Goal: Task Accomplishment & Management: Complete application form

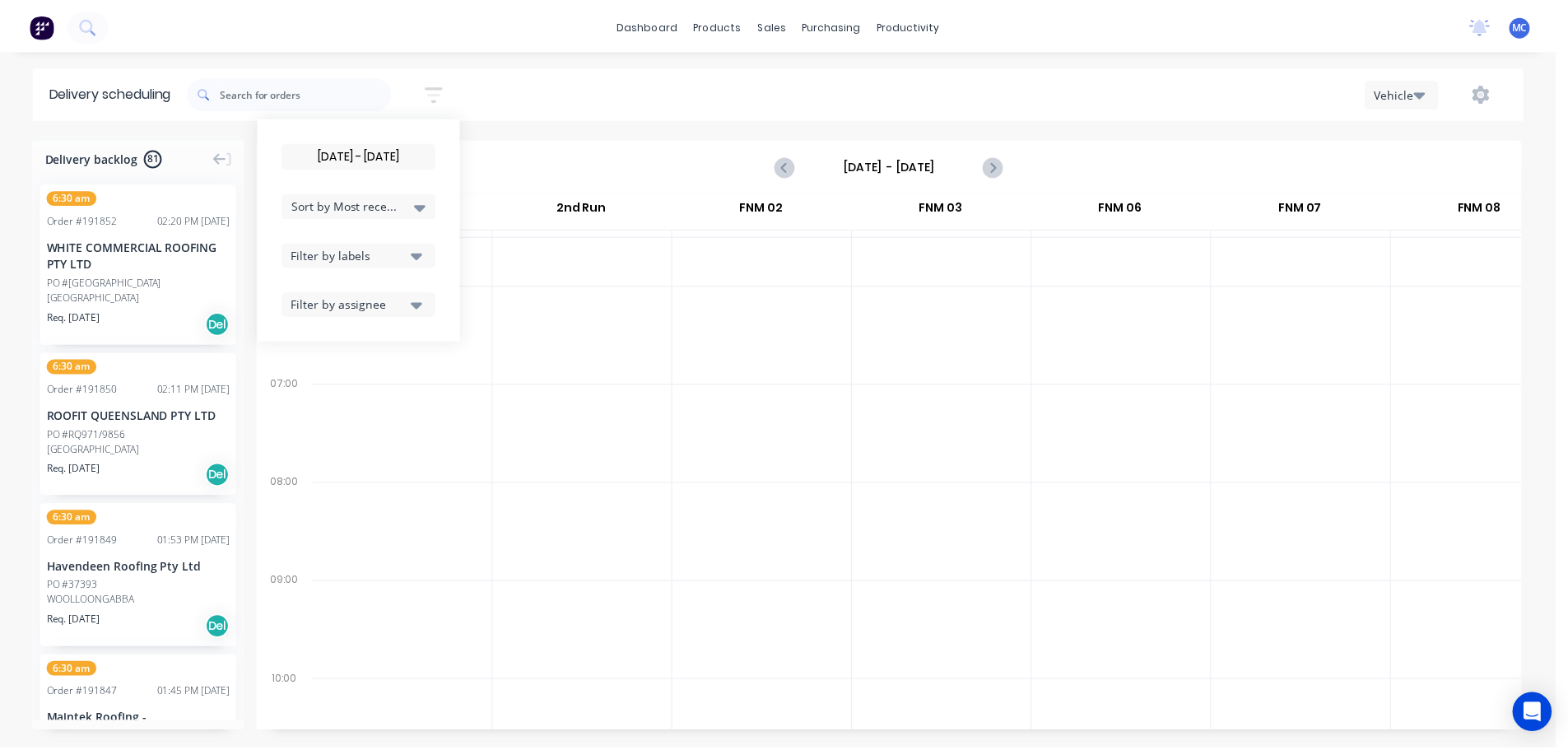
scroll to position [0, 1]
click at [361, 150] on input "[DATE] - [DATE]" at bounding box center [361, 155] width 153 height 25
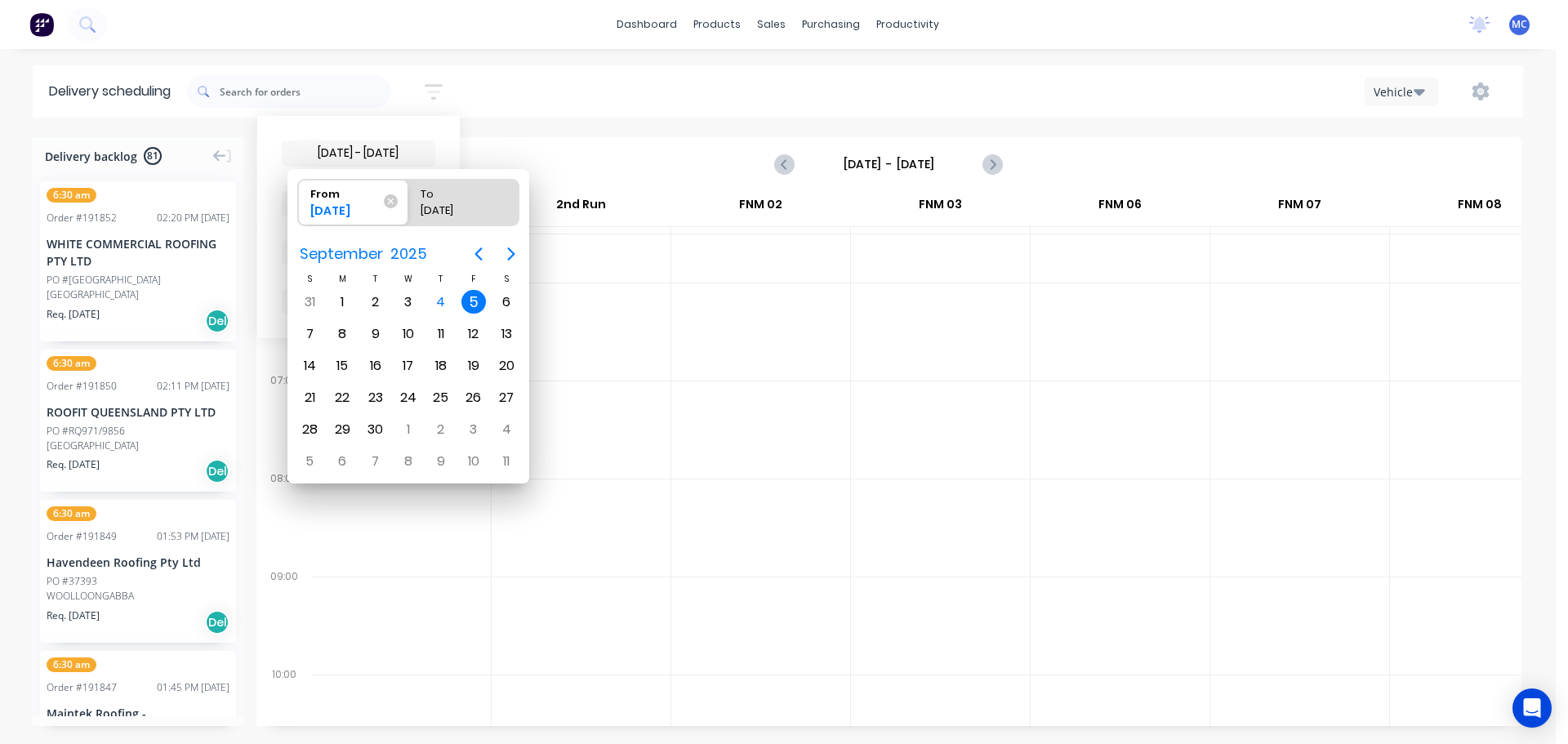
click at [471, 301] on div "5" at bounding box center [474, 302] width 25 height 25
radio input "false"
radio input "true"
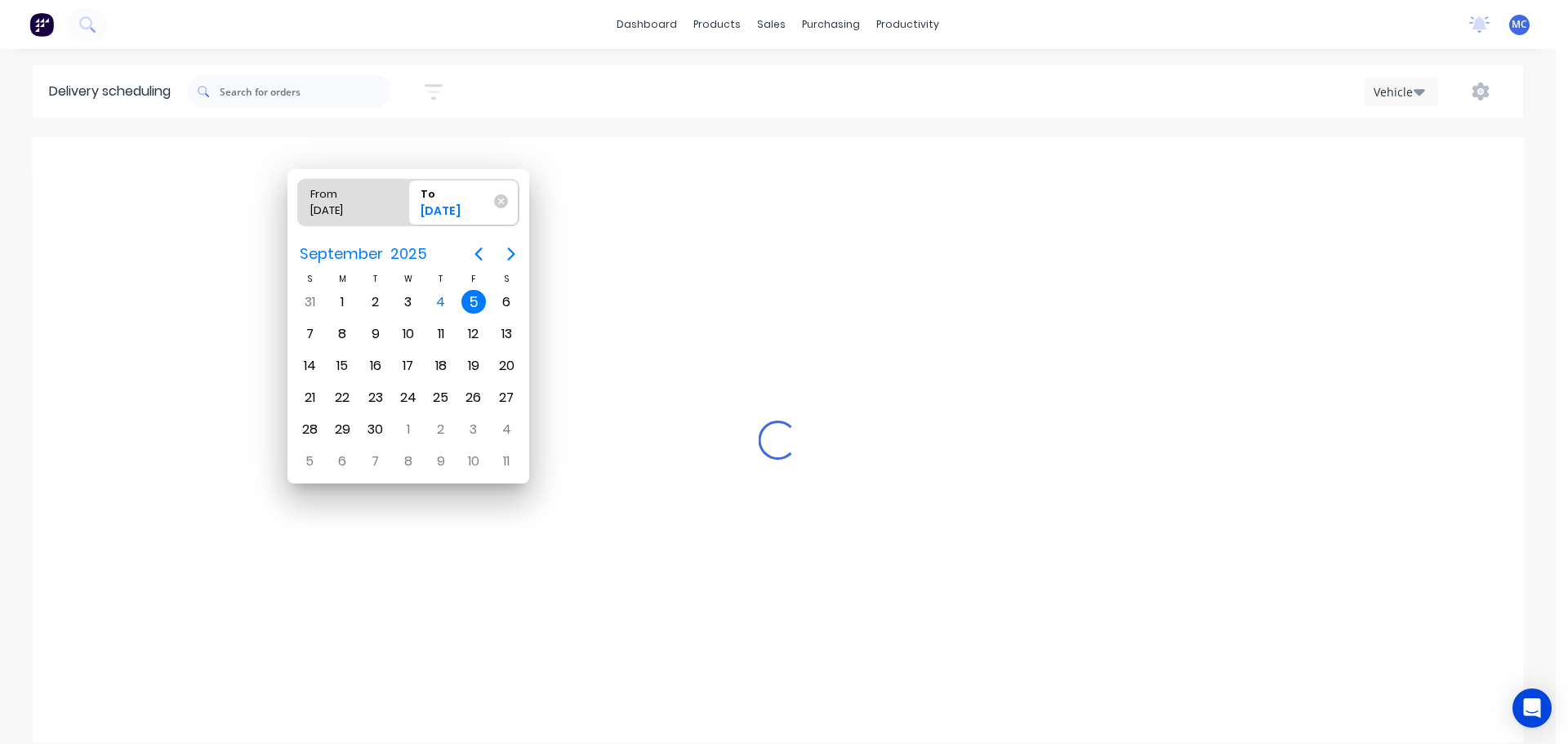
click at [471, 301] on div "5" at bounding box center [474, 302] width 25 height 25
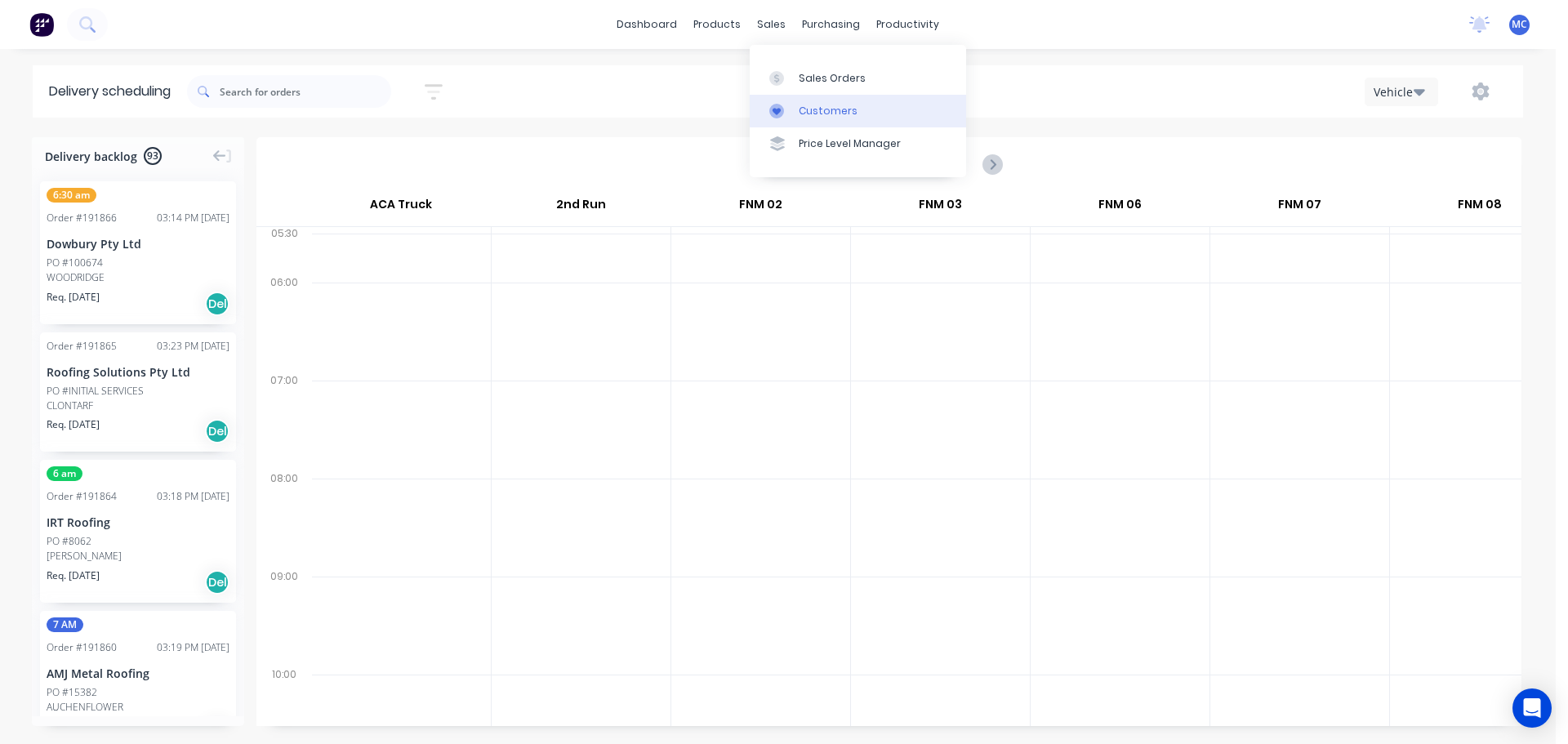
click at [819, 113] on div "Customers" at bounding box center [829, 110] width 59 height 14
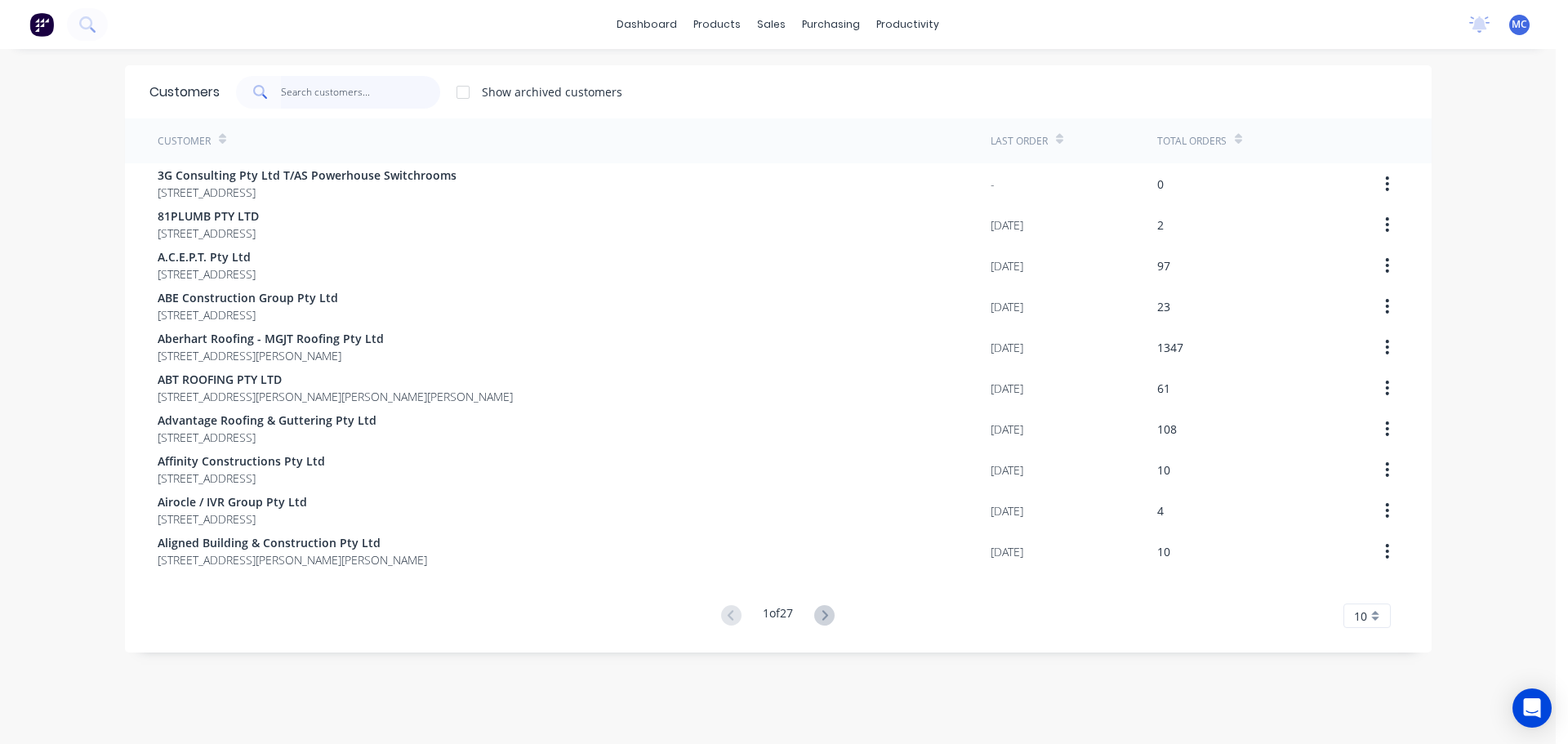
click at [304, 86] on input "text" at bounding box center [361, 92] width 160 height 32
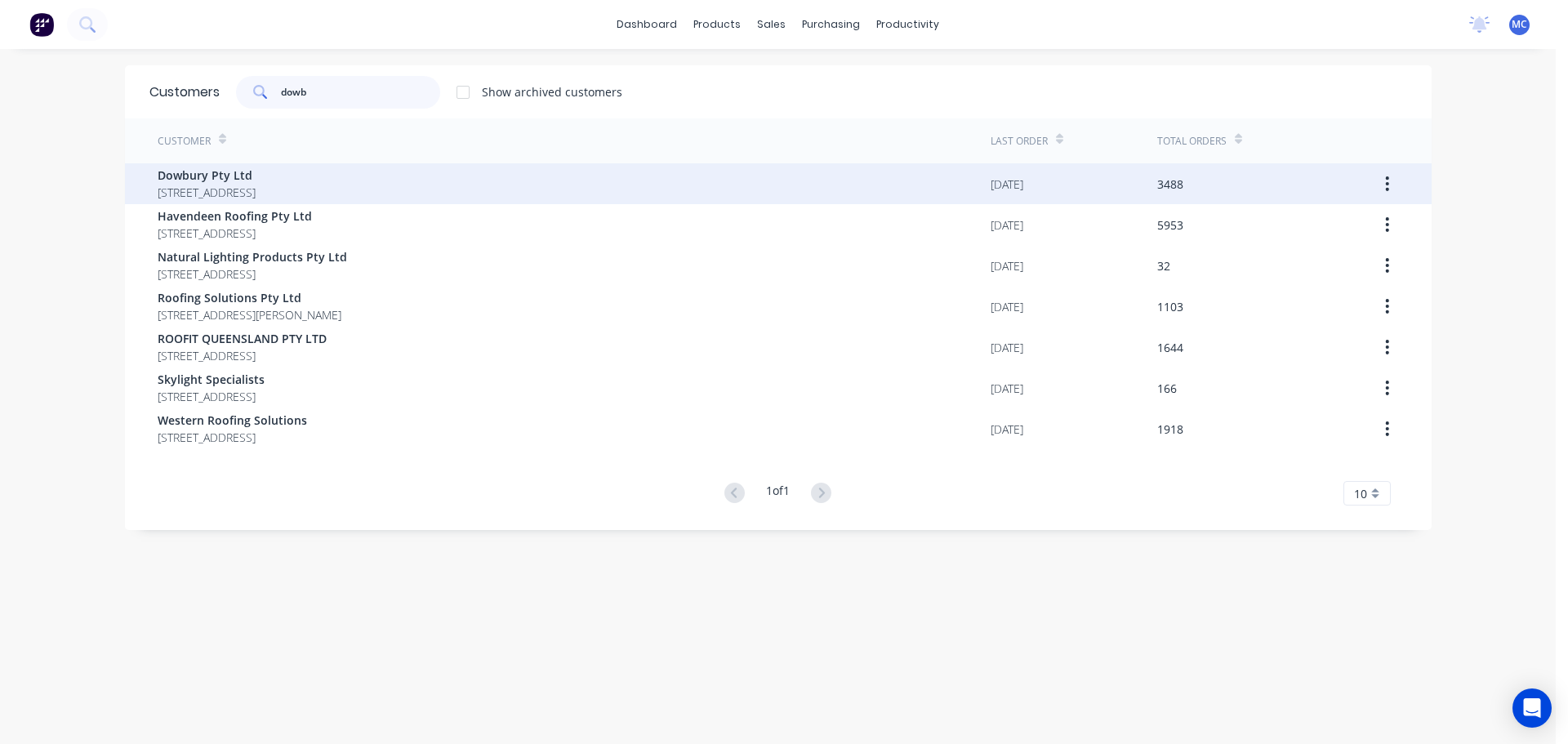
type input "dowb"
click at [182, 178] on span "Dowbury Pty Ltd" at bounding box center [206, 175] width 98 height 17
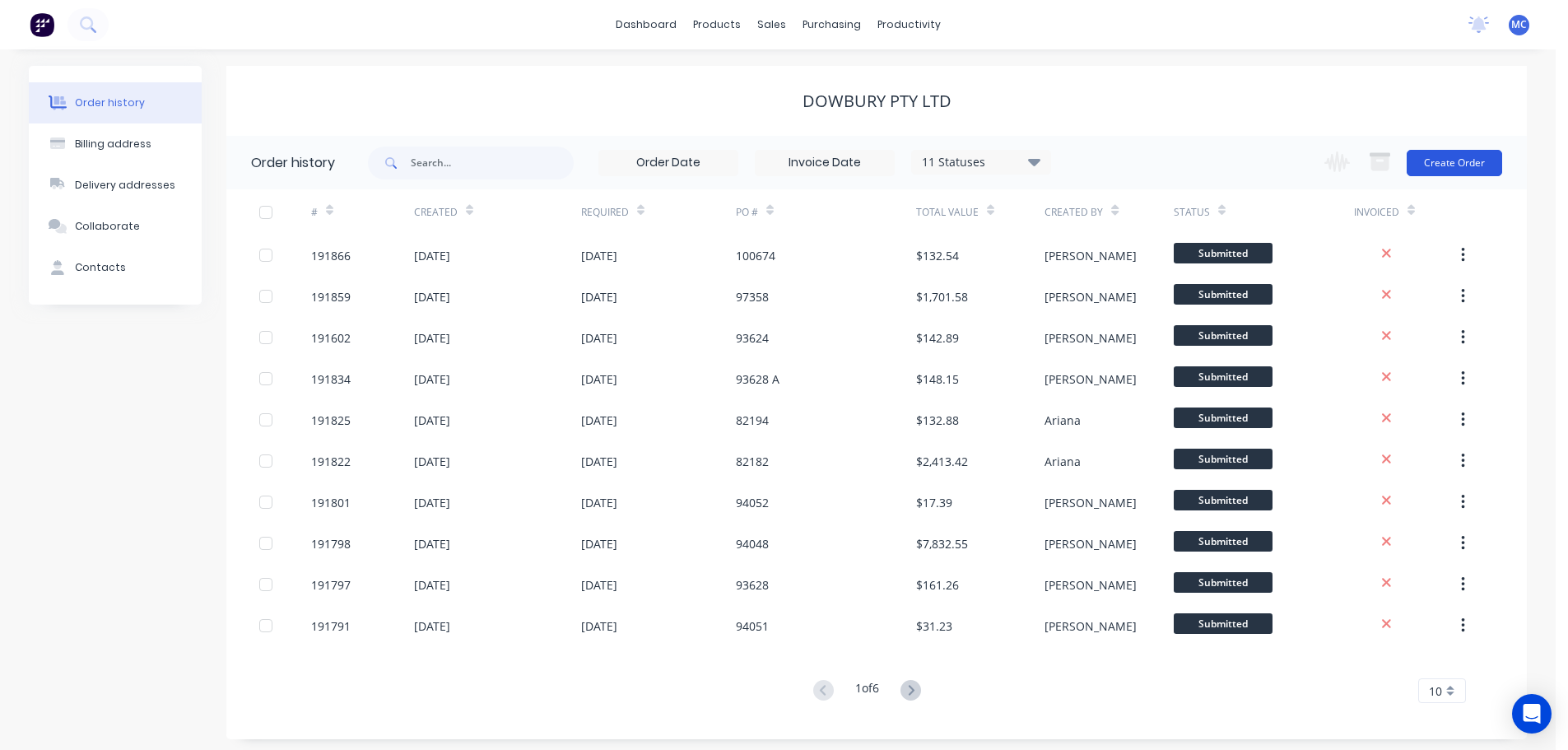
click at [1464, 160] on button "Create Order" at bounding box center [1455, 163] width 96 height 27
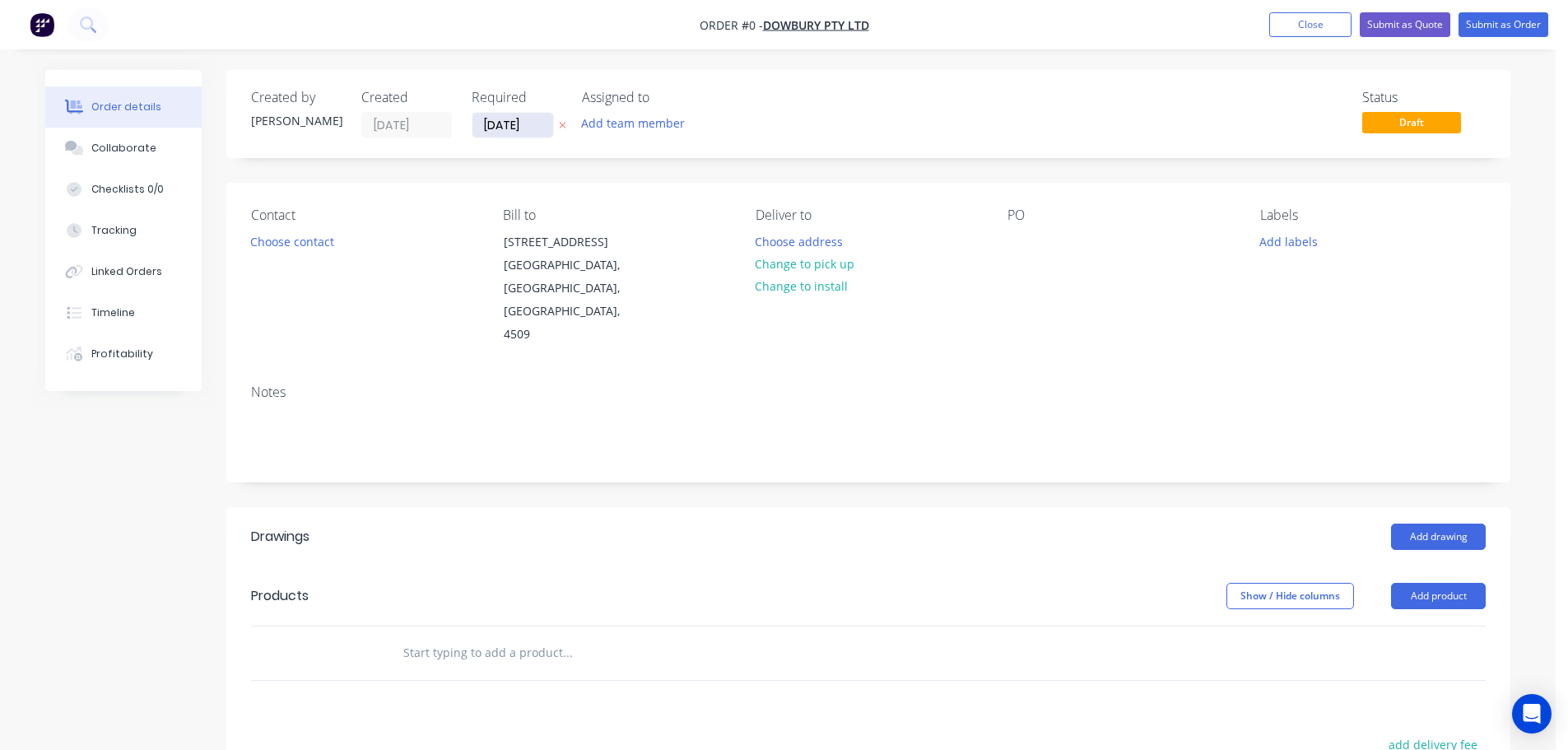
click at [525, 126] on input "[DATE]" at bounding box center [512, 125] width 80 height 25
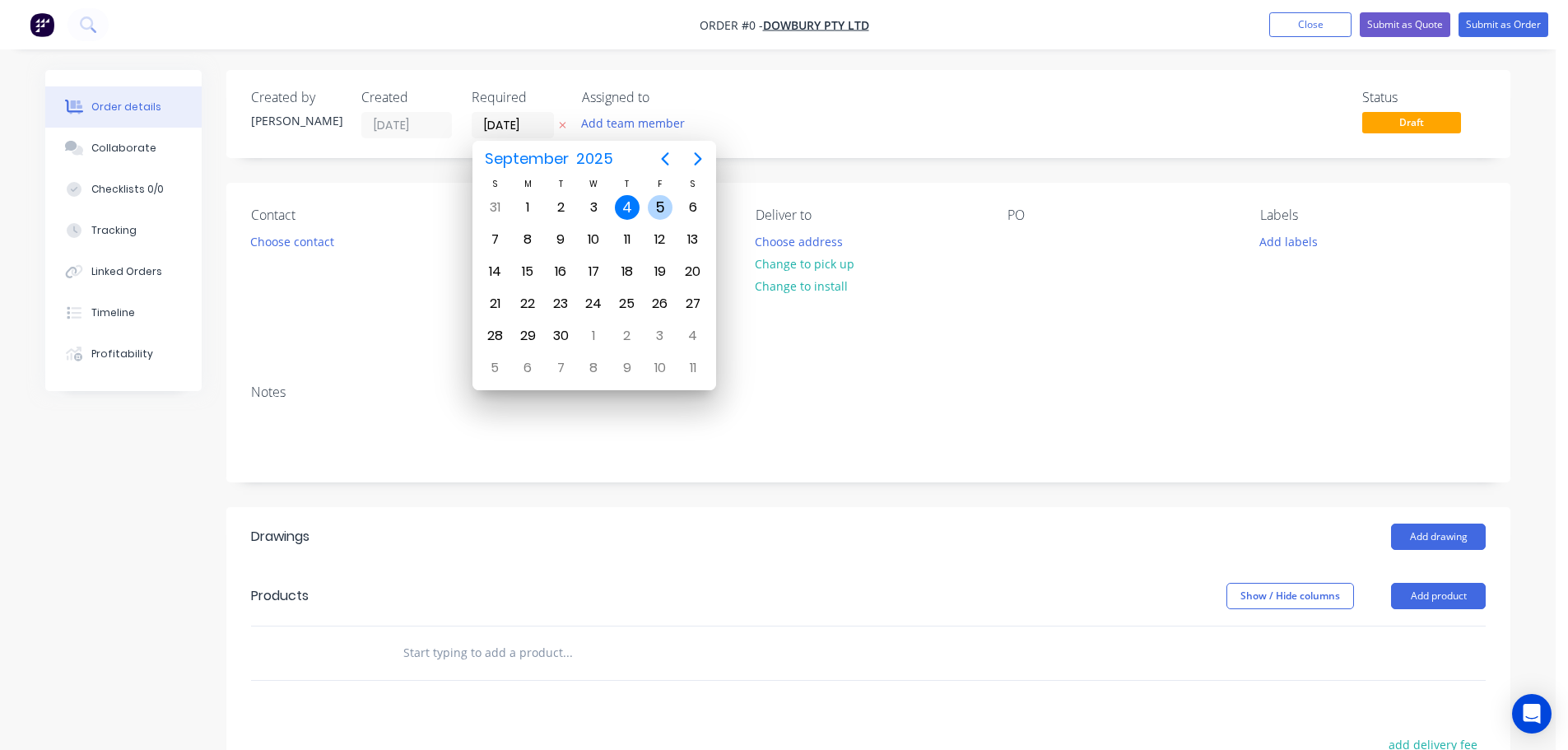
click at [664, 204] on div "5" at bounding box center [660, 208] width 25 height 25
type input "[DATE]"
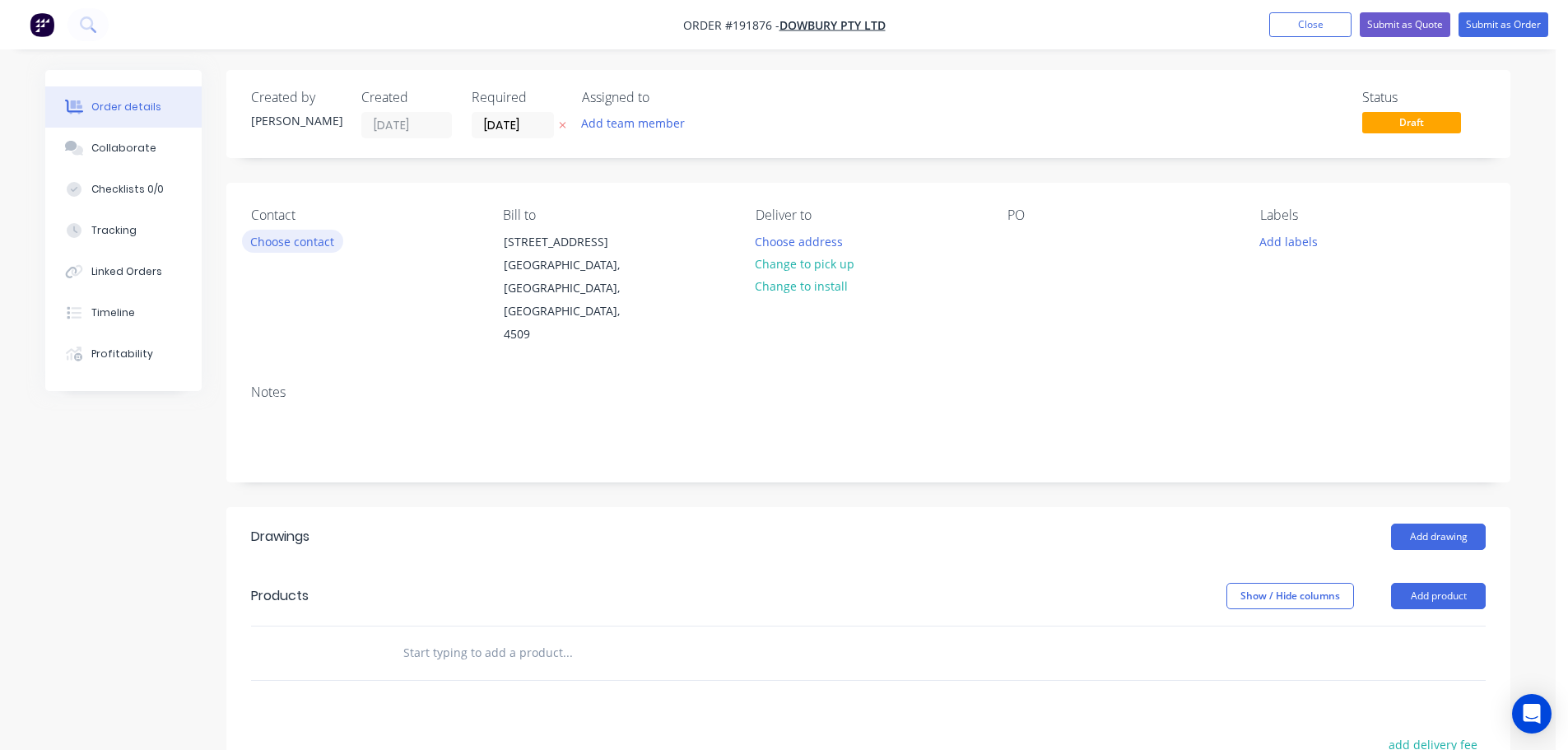
click at [298, 240] on button "Choose contact" at bounding box center [293, 240] width 102 height 22
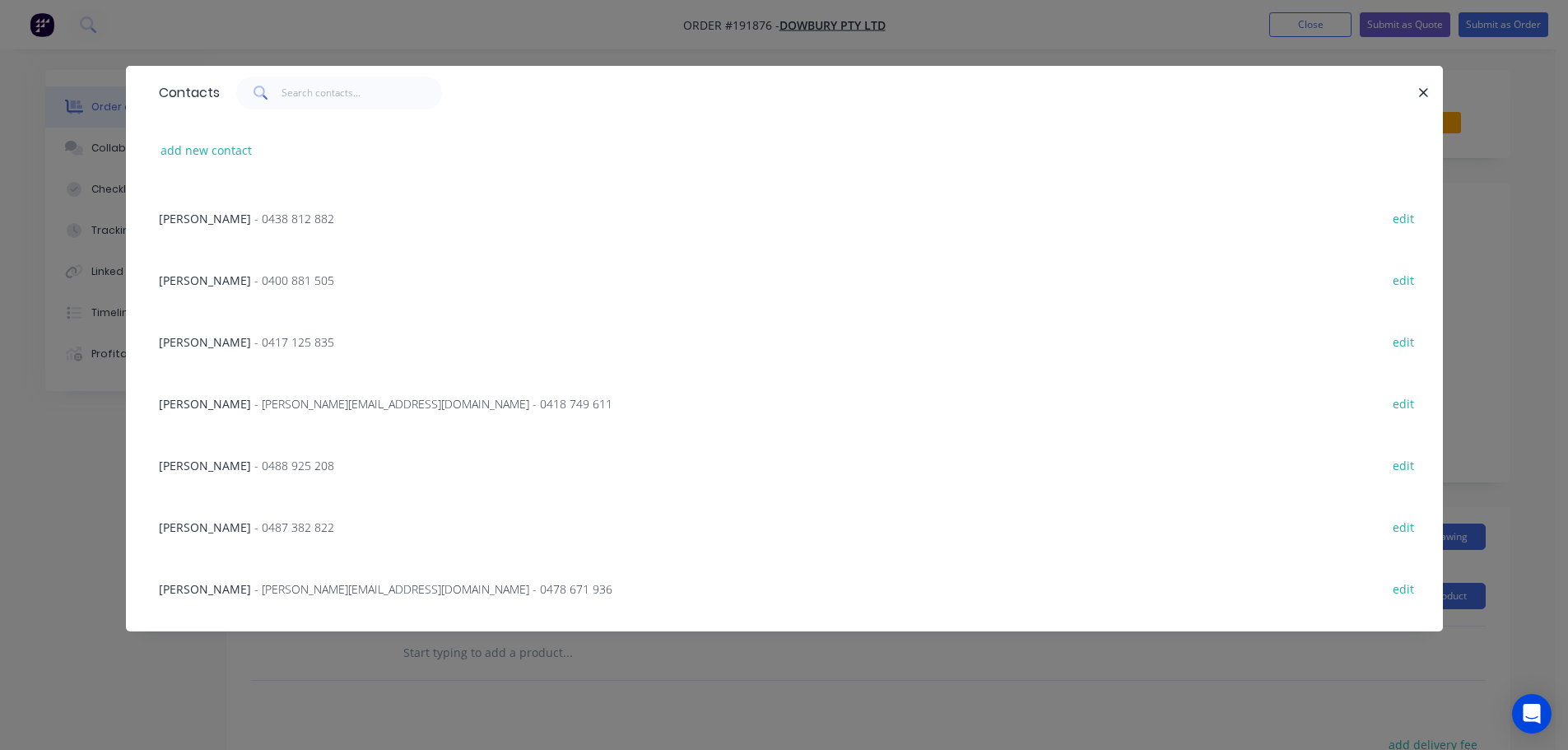
scroll to position [247, 0]
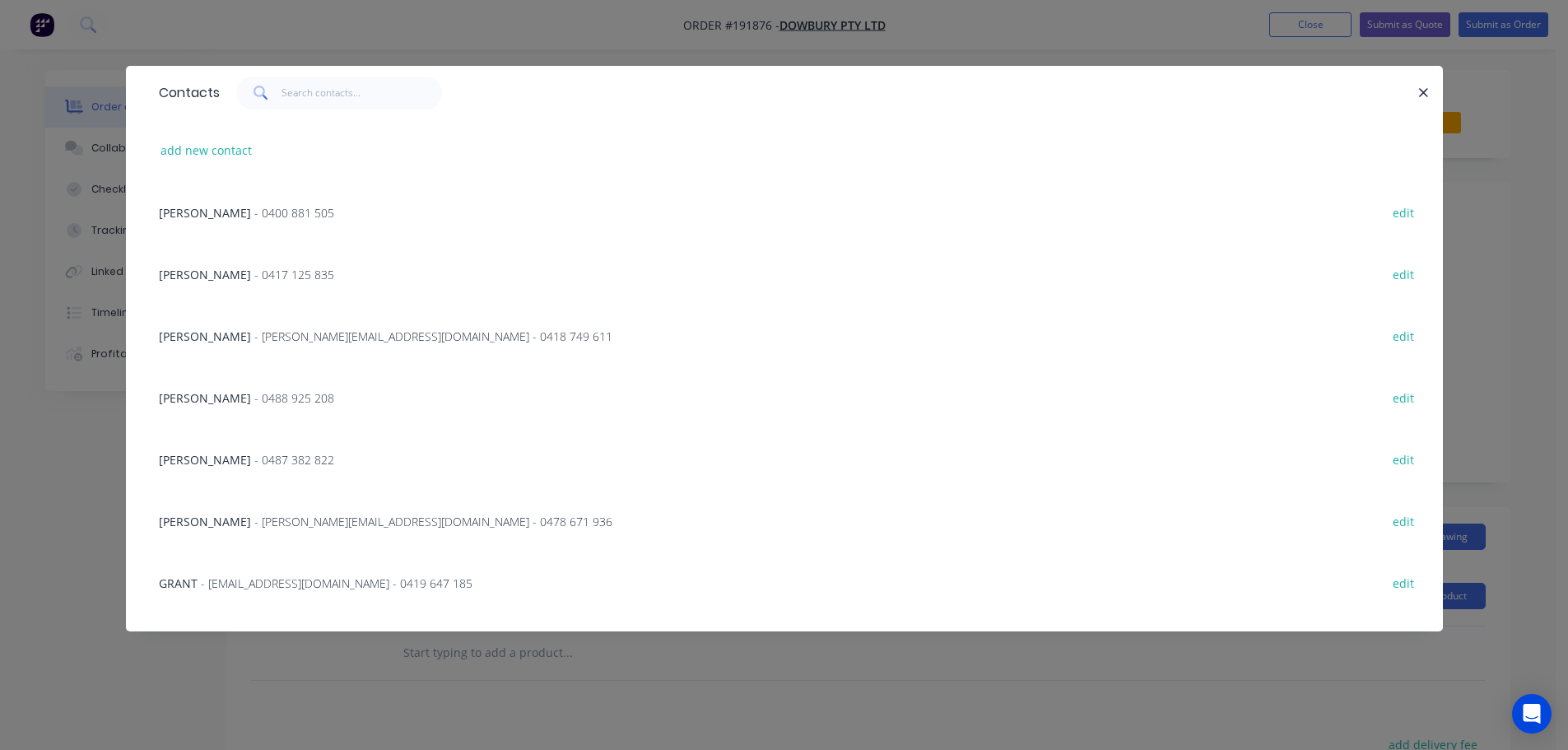
click at [255, 397] on span "- 0488 925 208" at bounding box center [294, 398] width 80 height 15
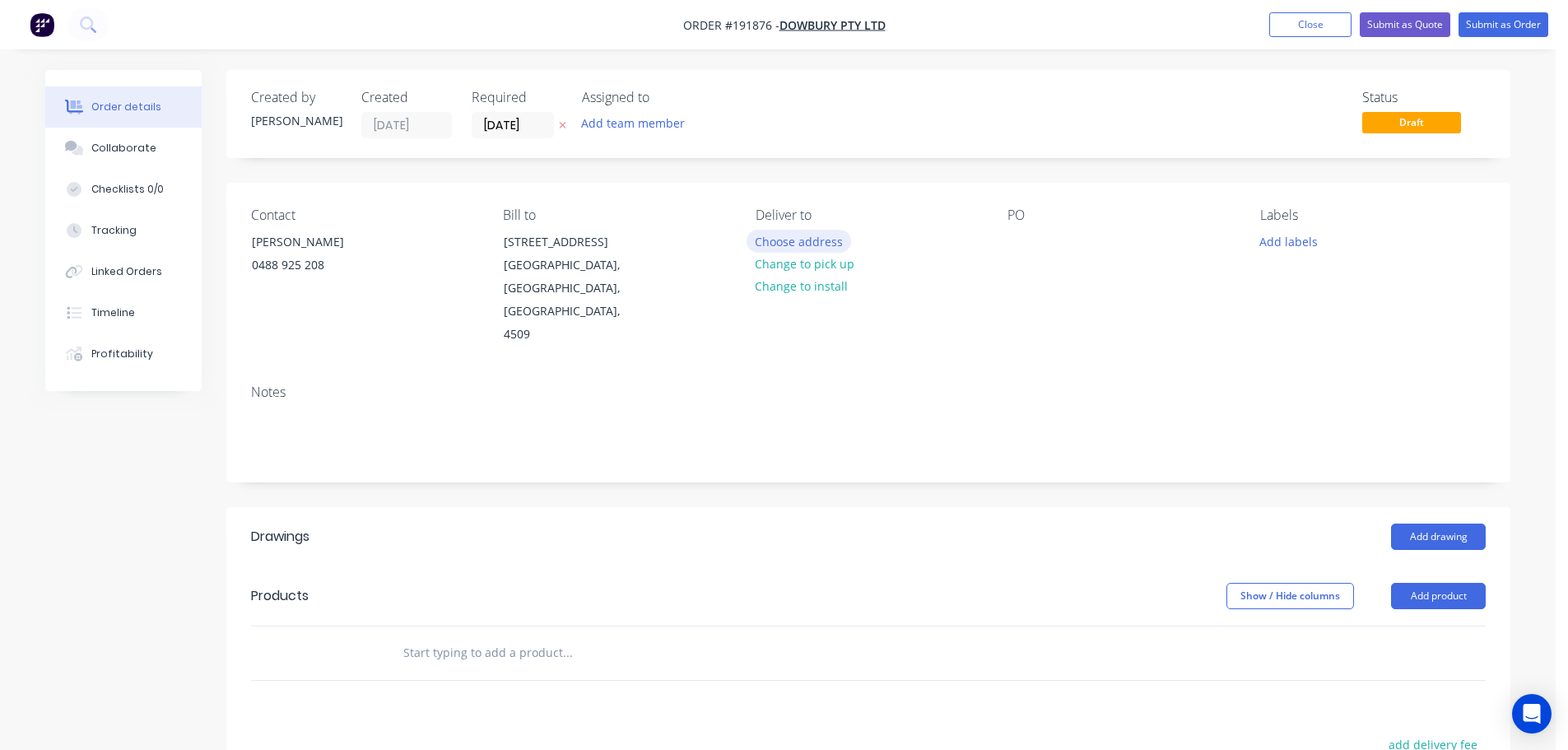
click at [777, 242] on button "Choose address" at bounding box center [800, 240] width 105 height 22
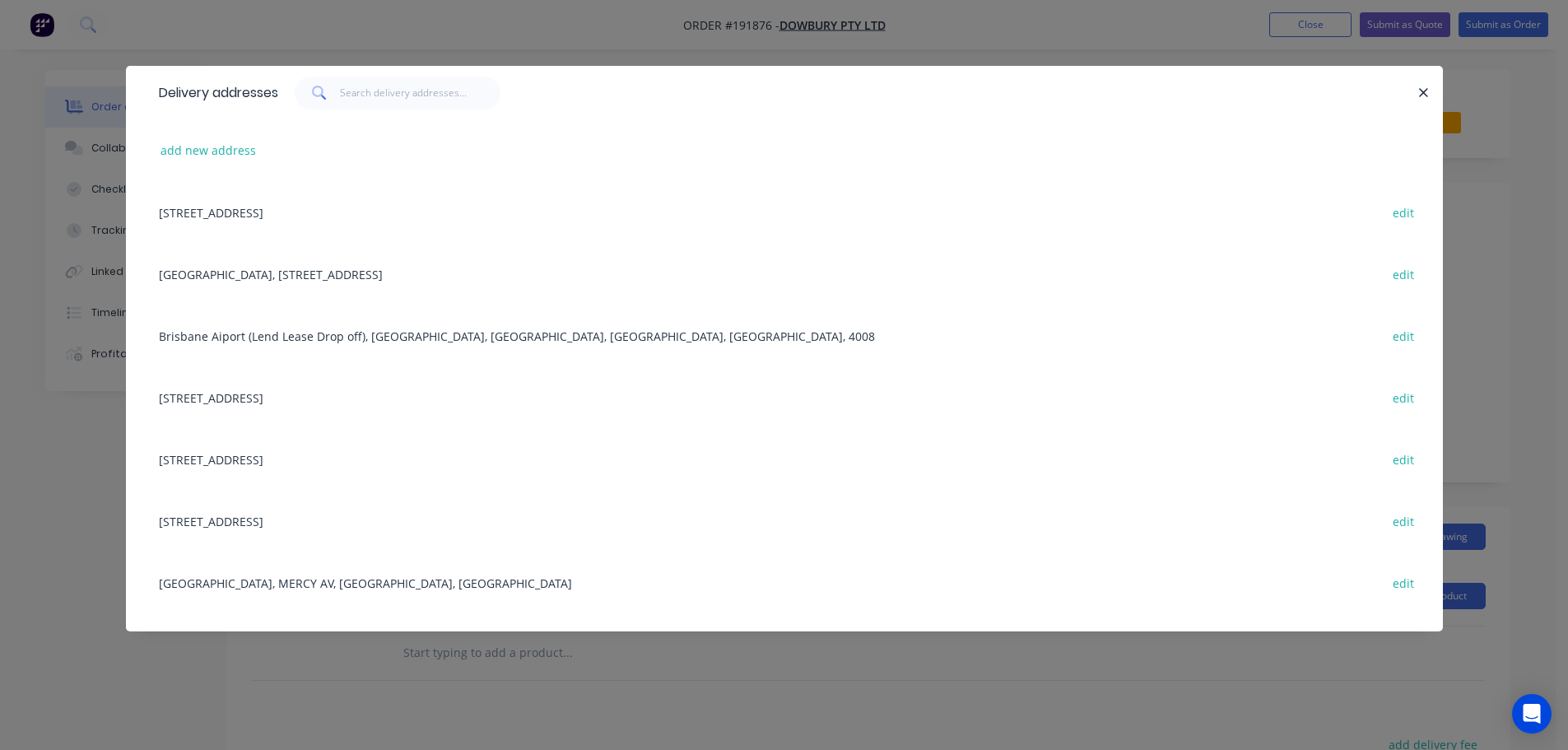
click at [294, 457] on div "[STREET_ADDRESS] edit" at bounding box center [784, 459] width 1268 height 61
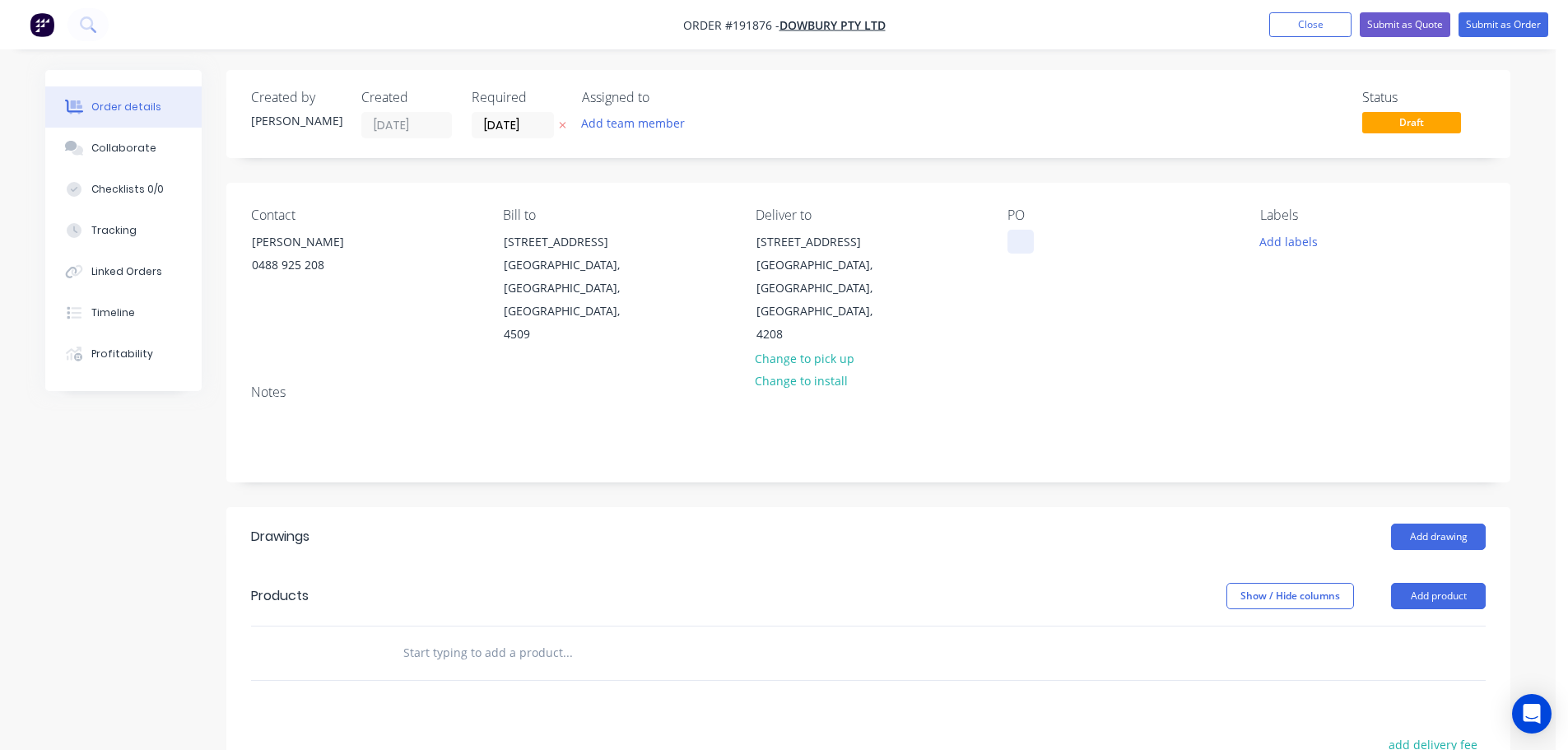
click at [1021, 244] on div at bounding box center [1021, 241] width 27 height 24
click at [1297, 245] on button "Add labels" at bounding box center [1288, 240] width 76 height 22
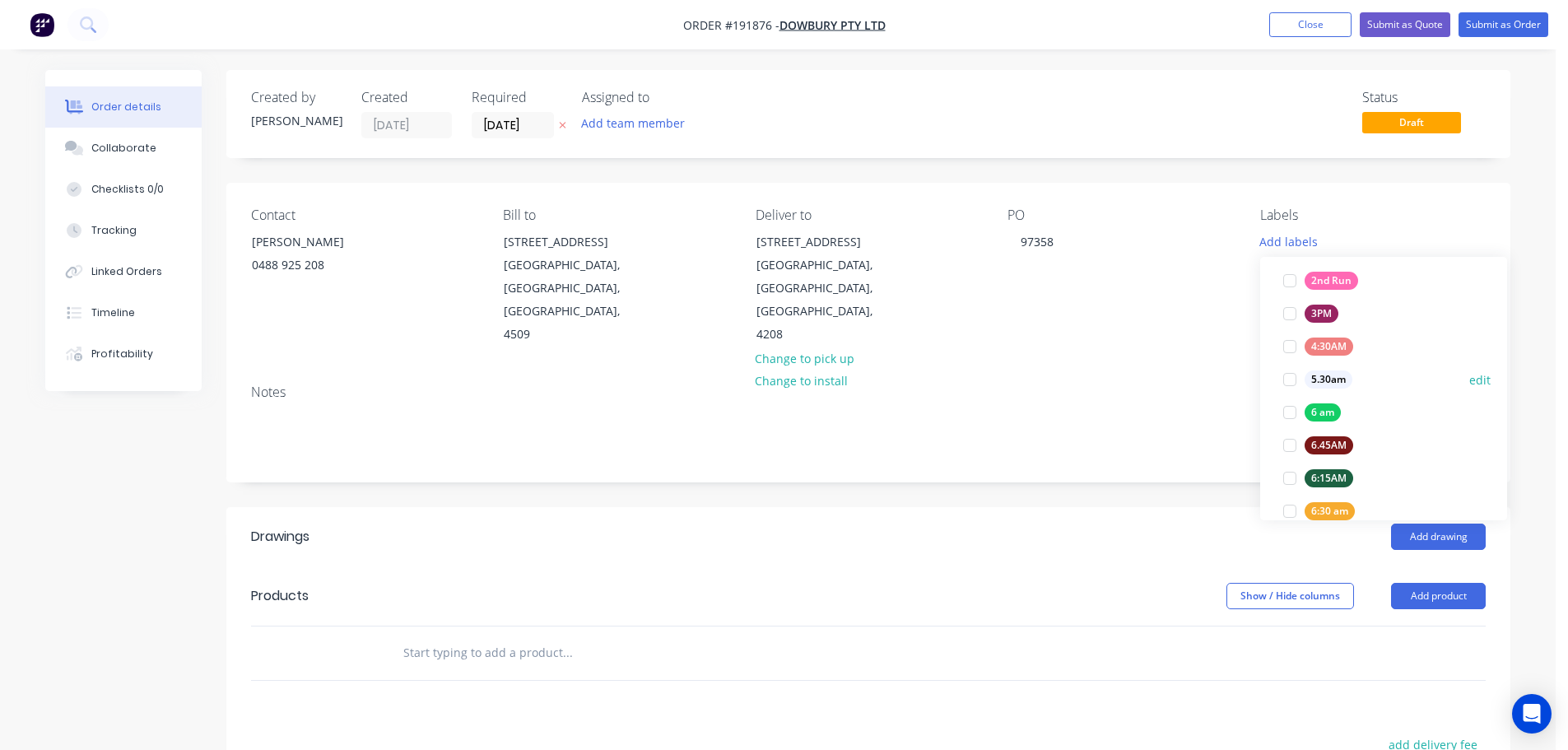
scroll to position [330, 0]
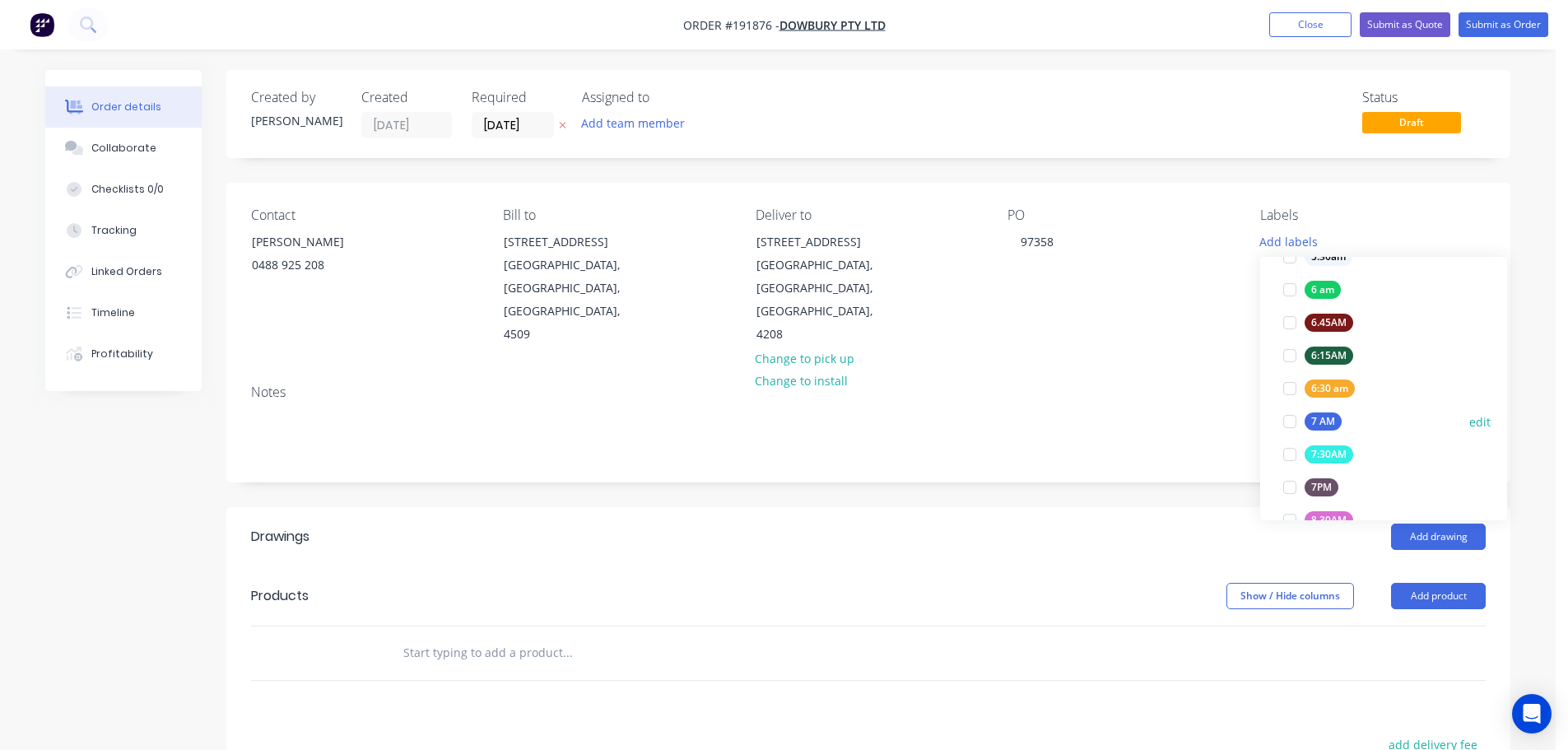
click at [1288, 426] on div at bounding box center [1290, 421] width 33 height 33
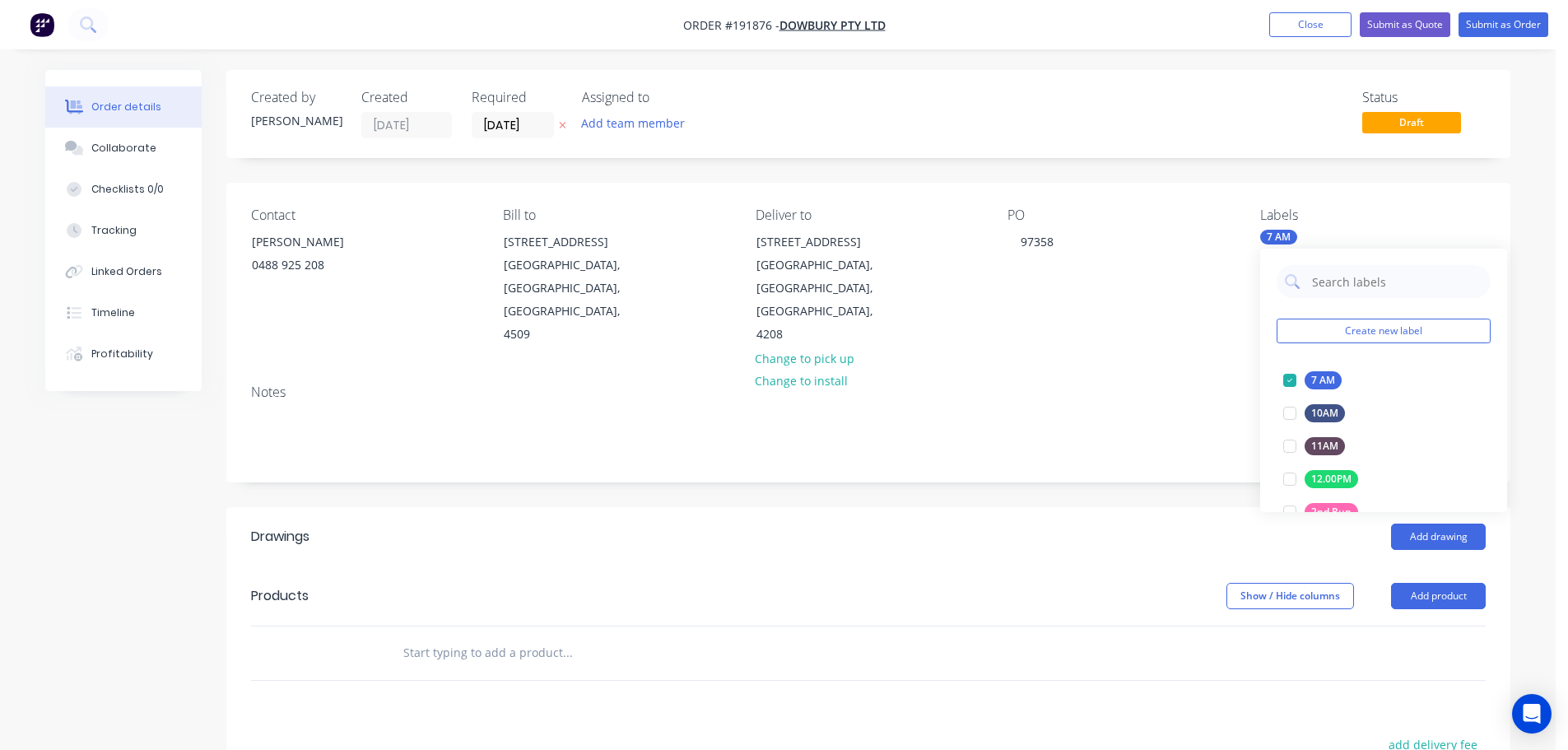
click at [1198, 384] on div "Notes" at bounding box center [868, 392] width 1235 height 15
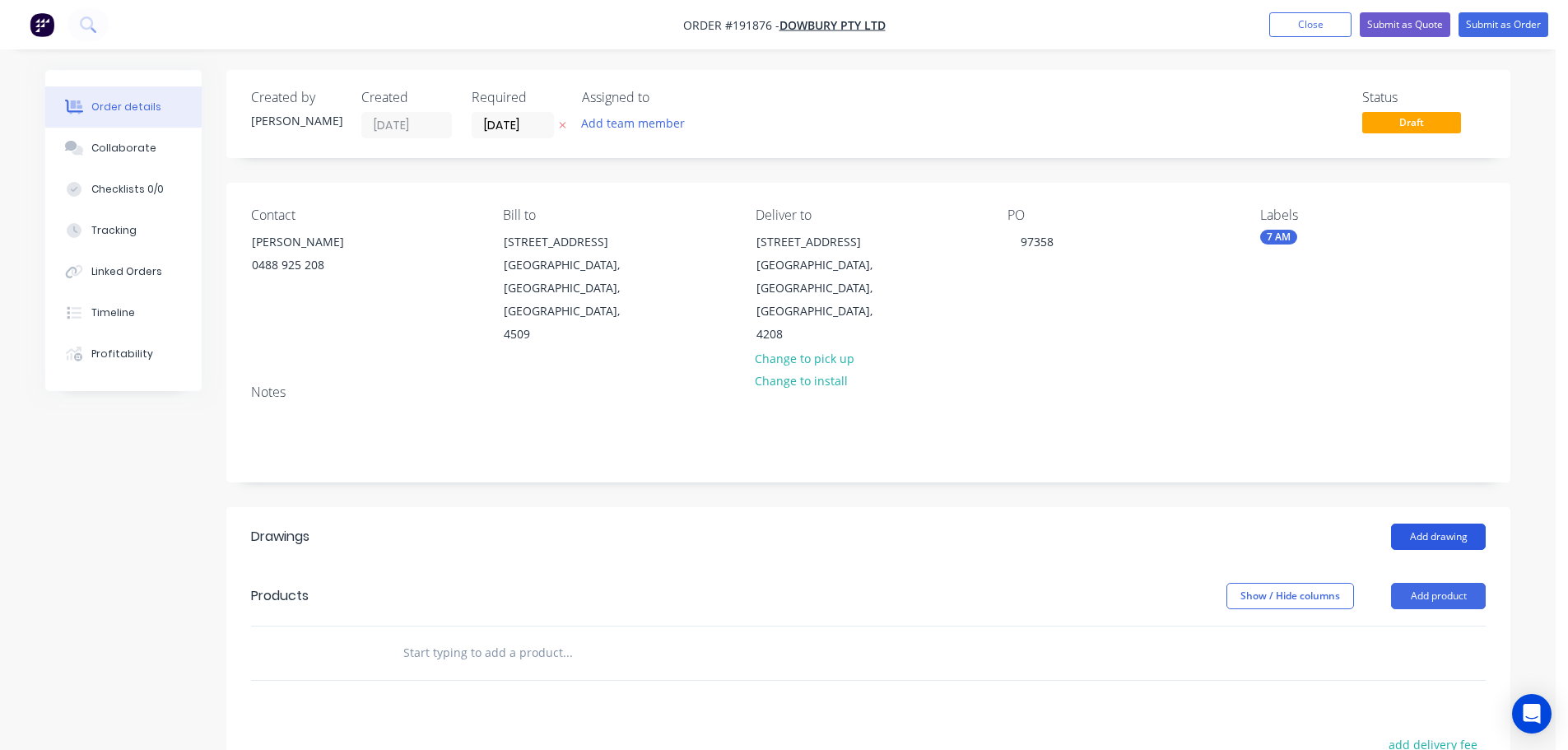
click at [1425, 524] on button "Add drawing" at bounding box center [1439, 537] width 95 height 27
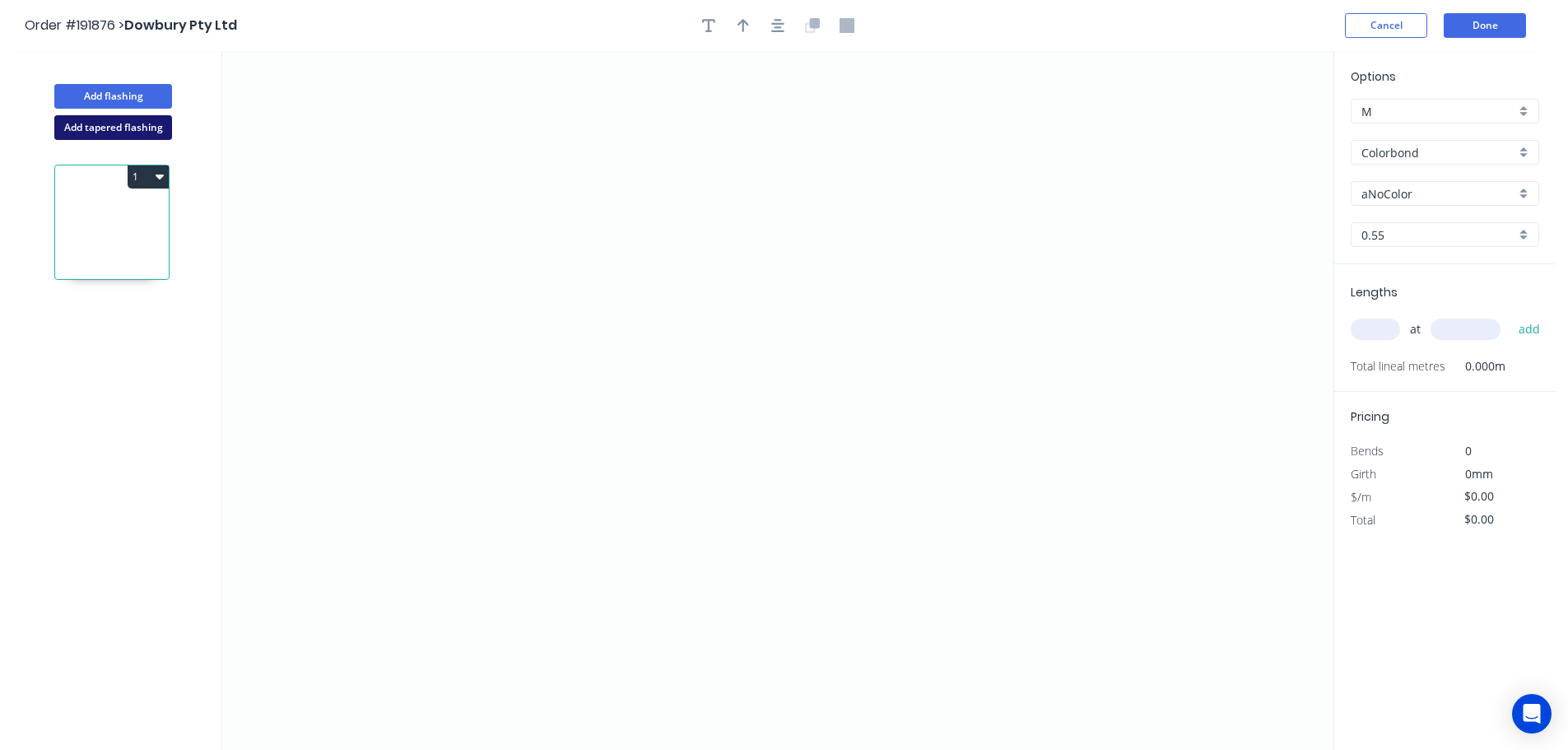
click at [96, 121] on button "Add tapered flashing" at bounding box center [113, 127] width 118 height 25
click at [992, 113] on icon "0" at bounding box center [778, 225] width 1111 height 349
click at [1034, 76] on icon "0" at bounding box center [778, 225] width 1111 height 349
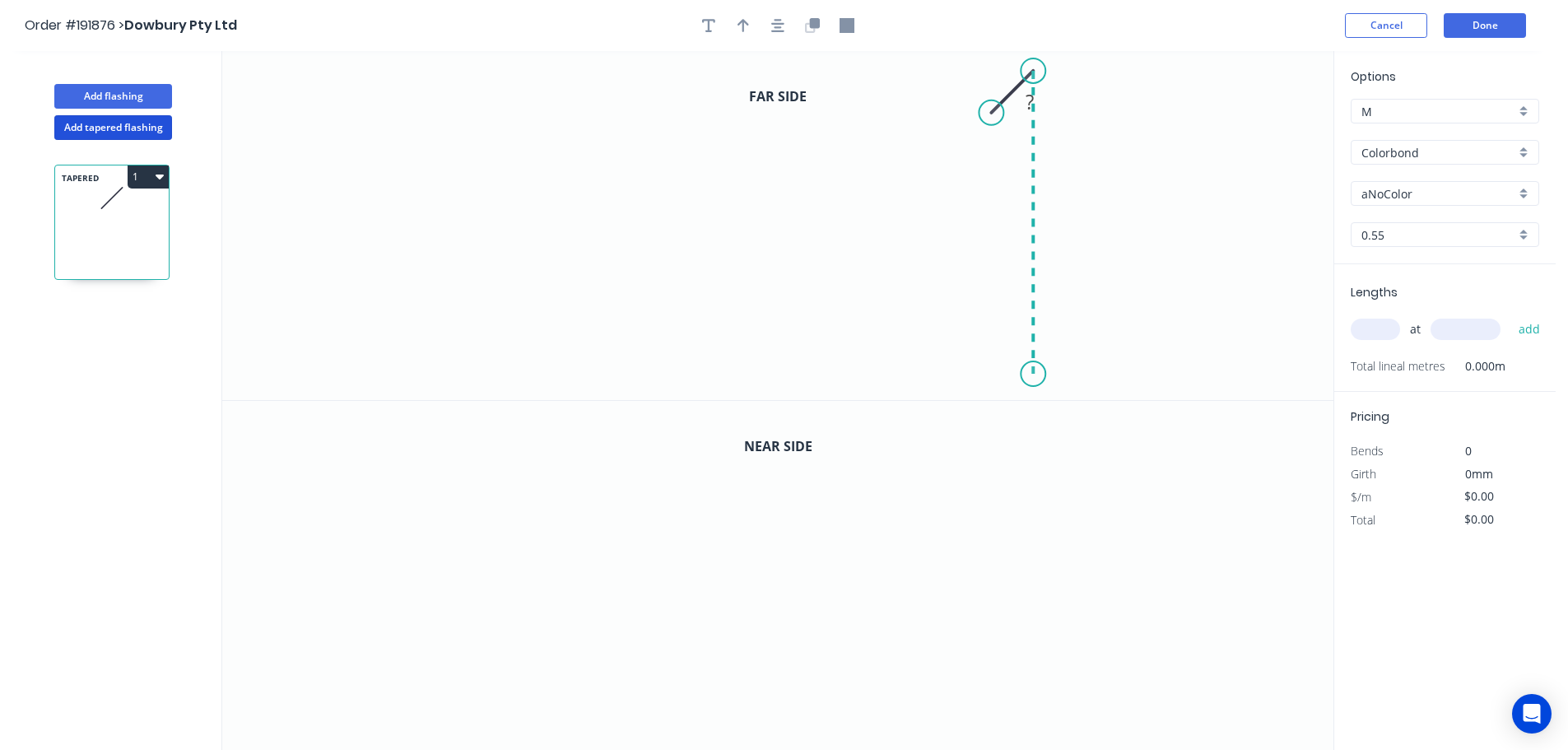
click at [1017, 375] on icon "0 ?" at bounding box center [778, 225] width 1111 height 349
click at [1035, 371] on circle at bounding box center [1034, 374] width 25 height 25
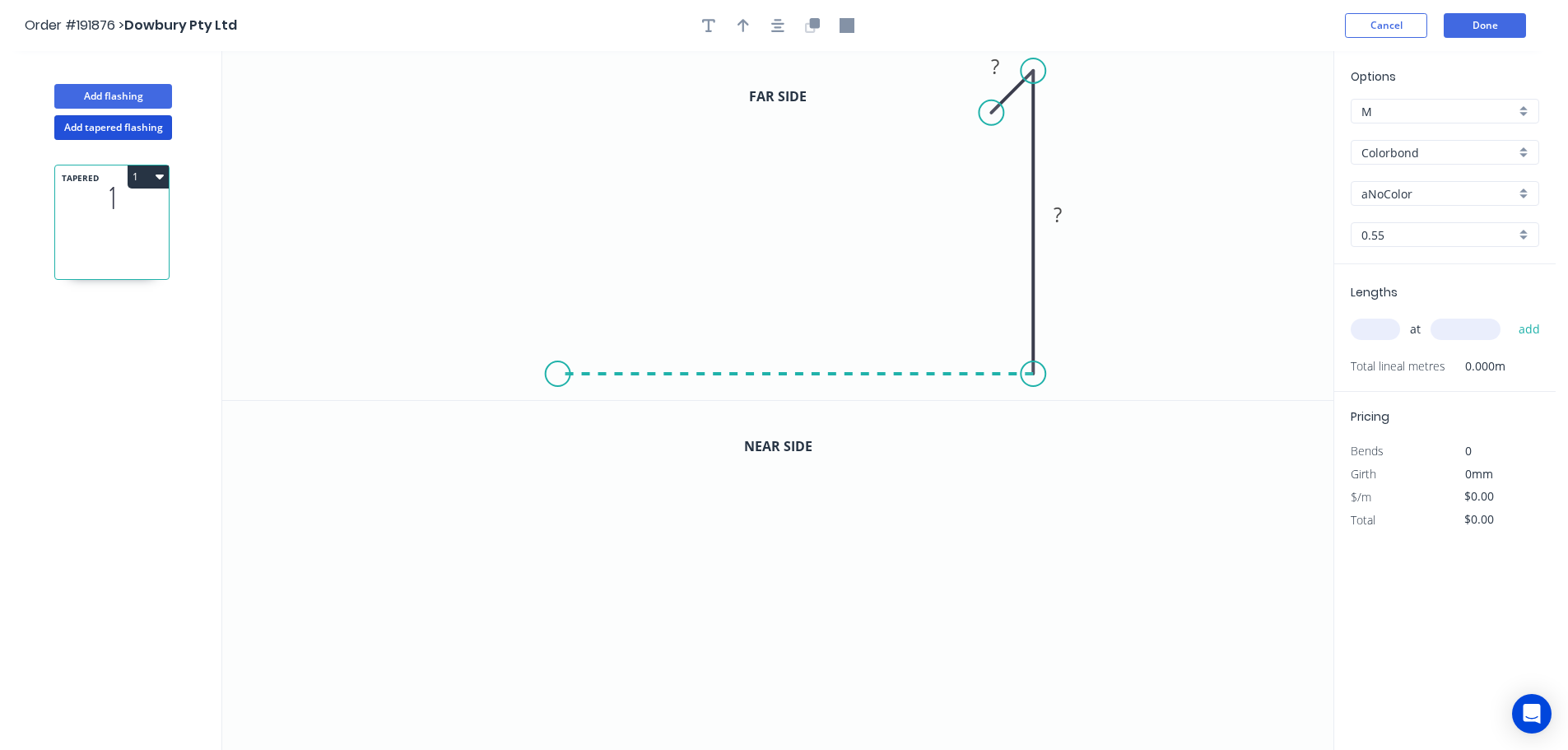
click at [557, 352] on icon "0 ? ?" at bounding box center [778, 225] width 1111 height 349
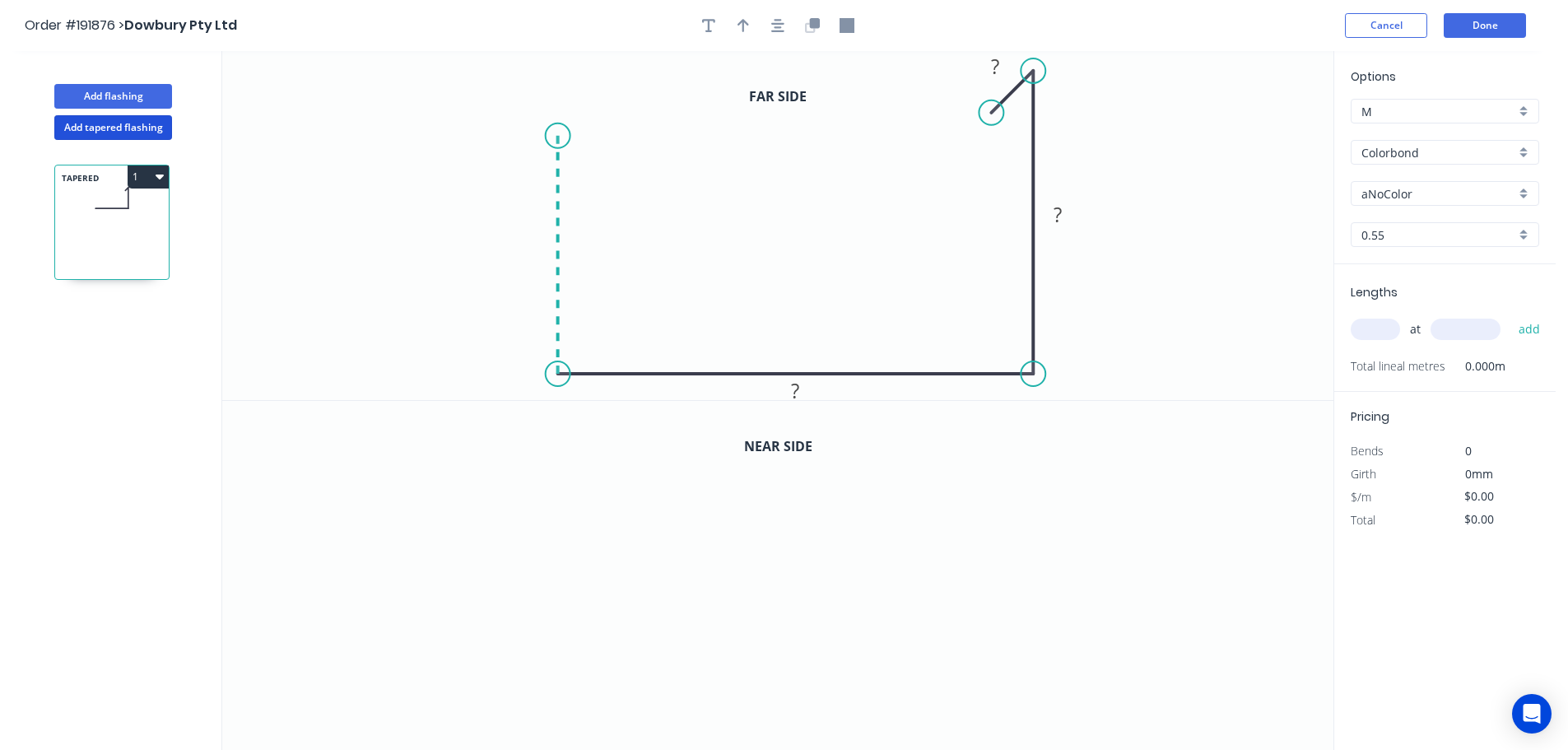
click at [568, 136] on icon "0 ? ? ?" at bounding box center [778, 225] width 1111 height 349
click at [378, 135] on icon "0 ? ? ? ?" at bounding box center [778, 225] width 1111 height 349
click at [377, 239] on icon "0 ? ? ? ? ?" at bounding box center [778, 225] width 1111 height 349
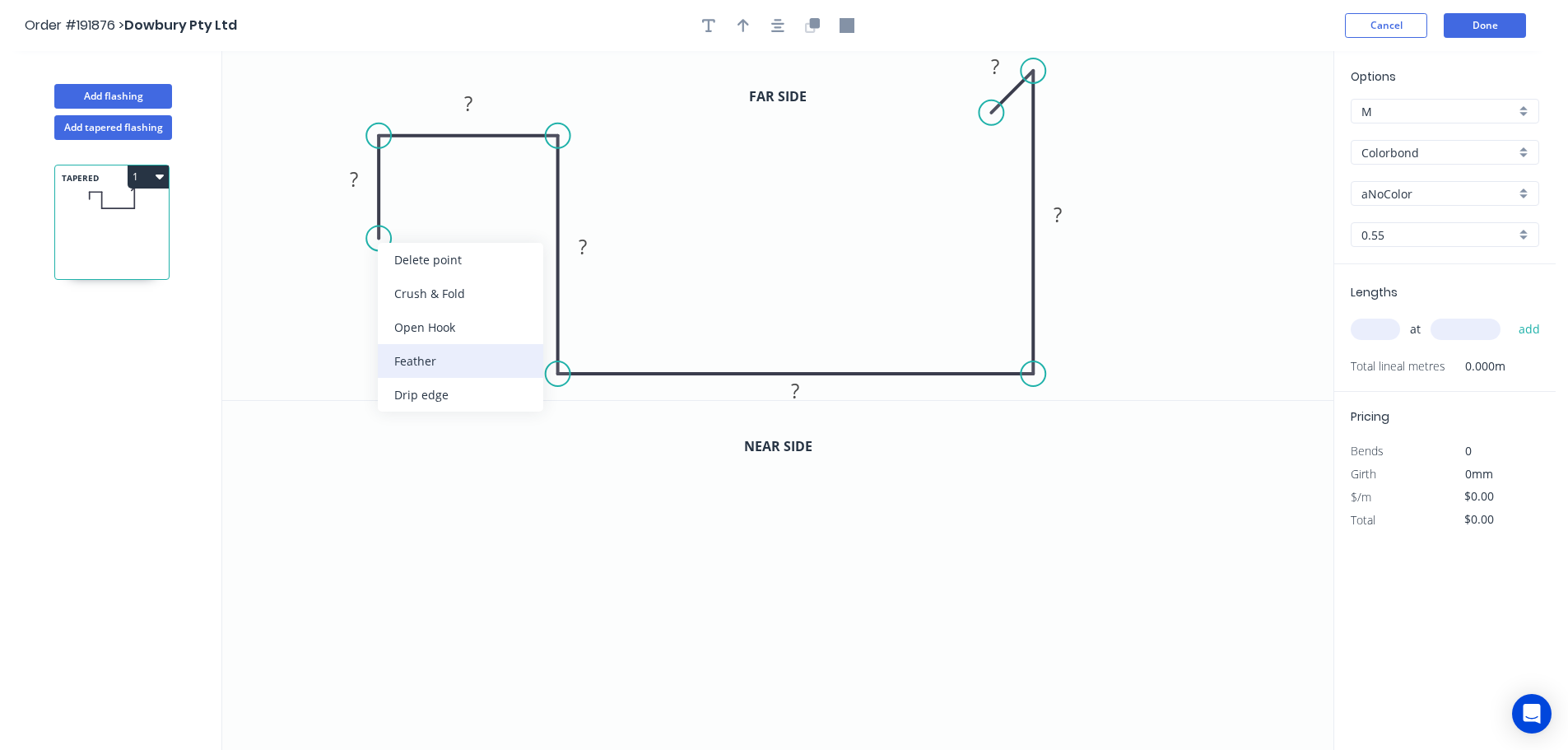
click at [419, 358] on div "Feather" at bounding box center [461, 360] width 166 height 34
click at [420, 288] on div "Flip bend" at bounding box center [454, 290] width 166 height 34
drag, startPoint x: 440, startPoint y: 207, endPoint x: 482, endPoint y: 226, distance: 46.1
click at [482, 226] on rect at bounding box center [456, 227] width 64 height 34
click at [469, 230] on tspan "15" at bounding box center [466, 227] width 23 height 27
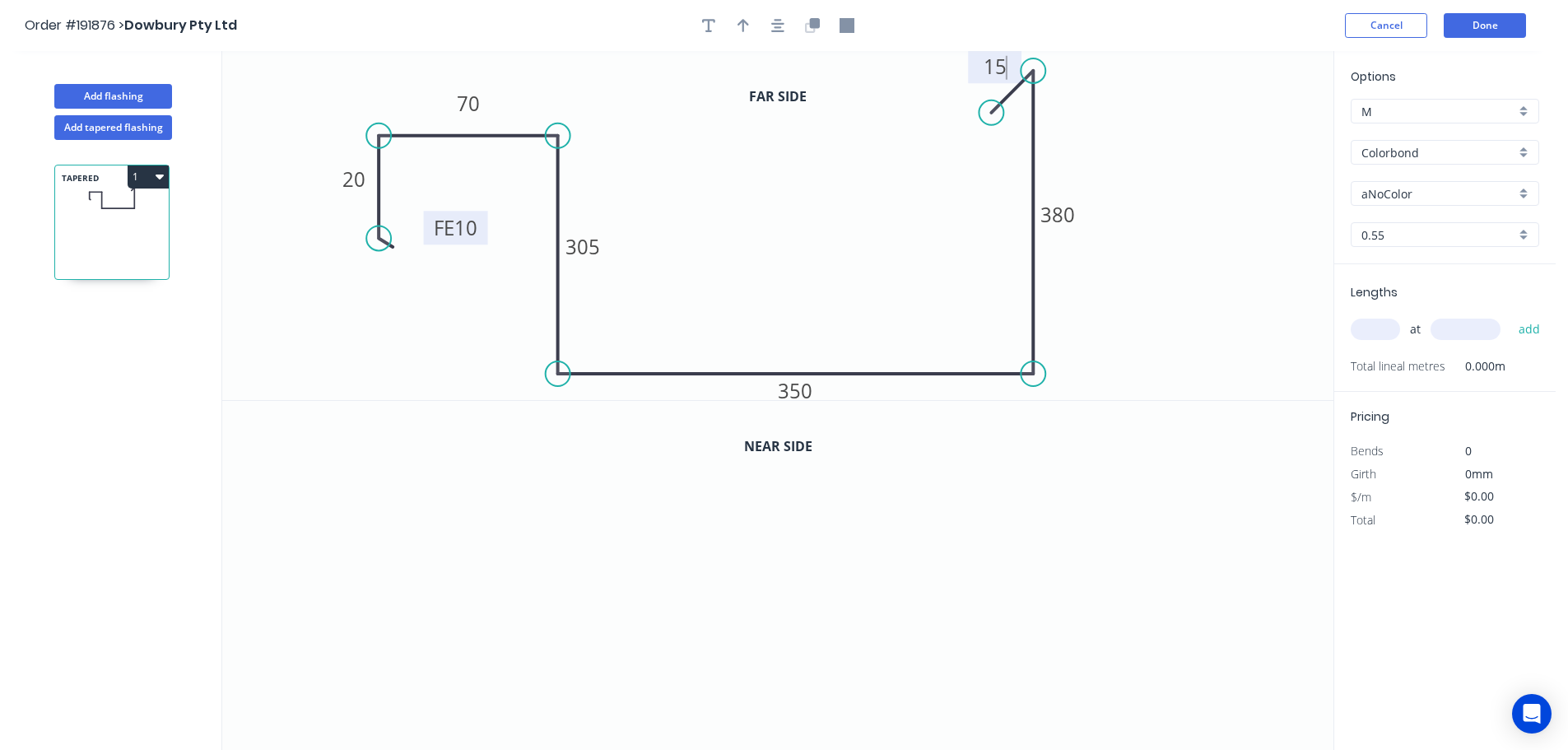
type input "$27.41"
click at [739, 29] on icon "button" at bounding box center [743, 25] width 11 height 14
click at [1253, 133] on icon at bounding box center [1250, 114] width 14 height 53
drag, startPoint x: 1252, startPoint y: 133, endPoint x: 1163, endPoint y: 132, distance: 89.0
click at [1183, 132] on icon at bounding box center [1207, 116] width 48 height 48
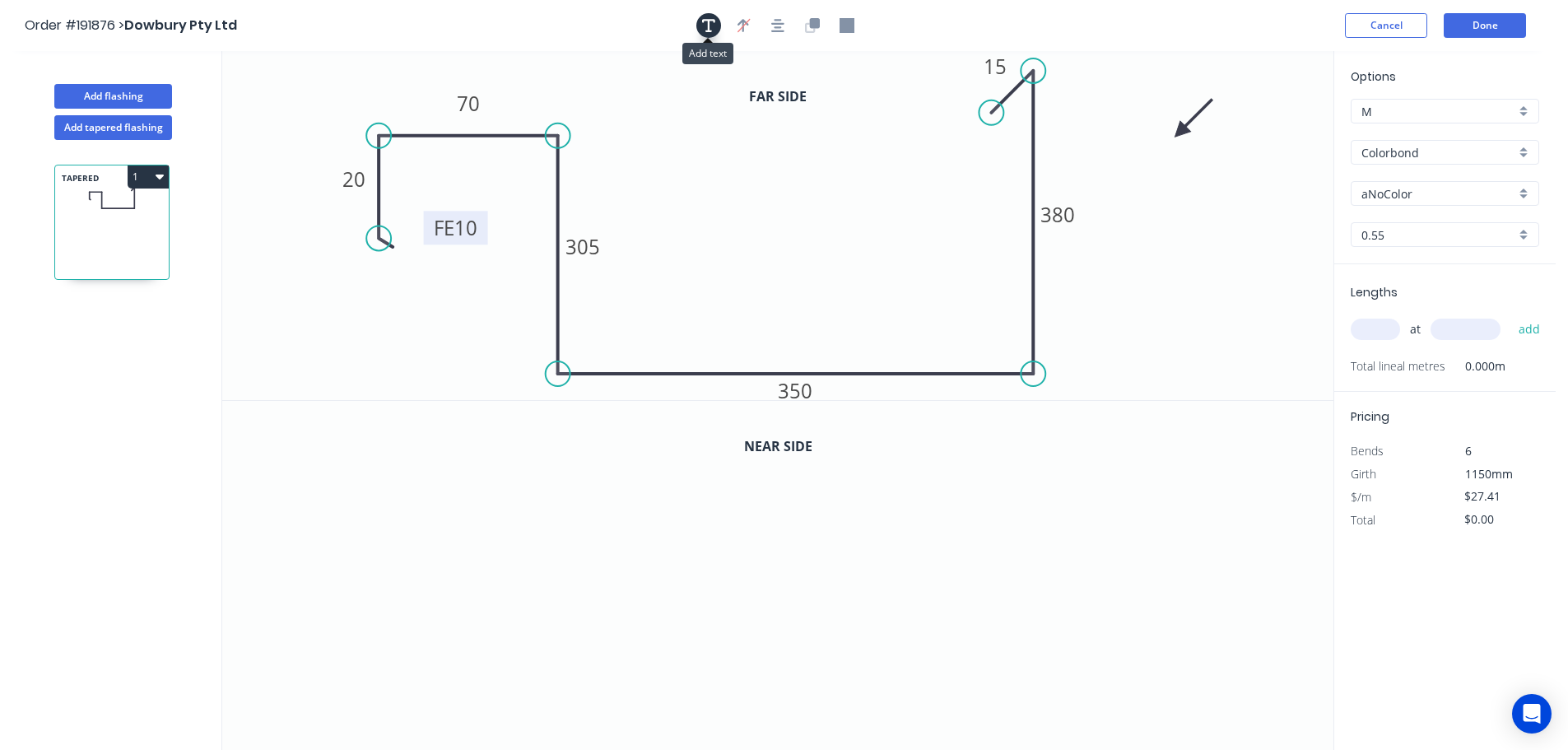
click at [712, 29] on icon "button" at bounding box center [709, 25] width 13 height 14
drag, startPoint x: 289, startPoint y: 104, endPoint x: 1189, endPoint y: 201, distance: 905.2
click at [1189, 201] on textarea at bounding box center [1229, 213] width 133 height 61
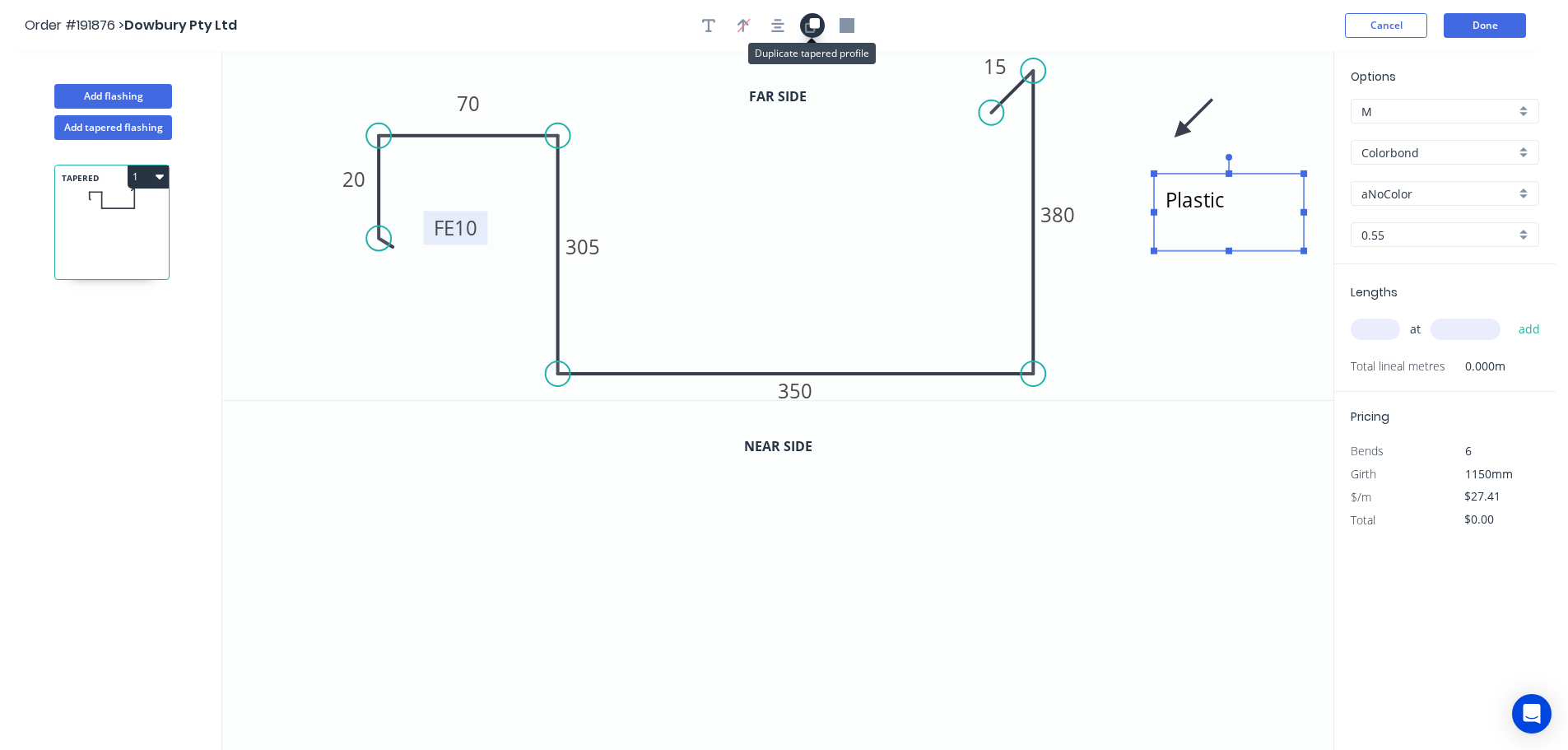
type textarea "Plastic"
click at [809, 30] on icon "button" at bounding box center [812, 25] width 14 height 14
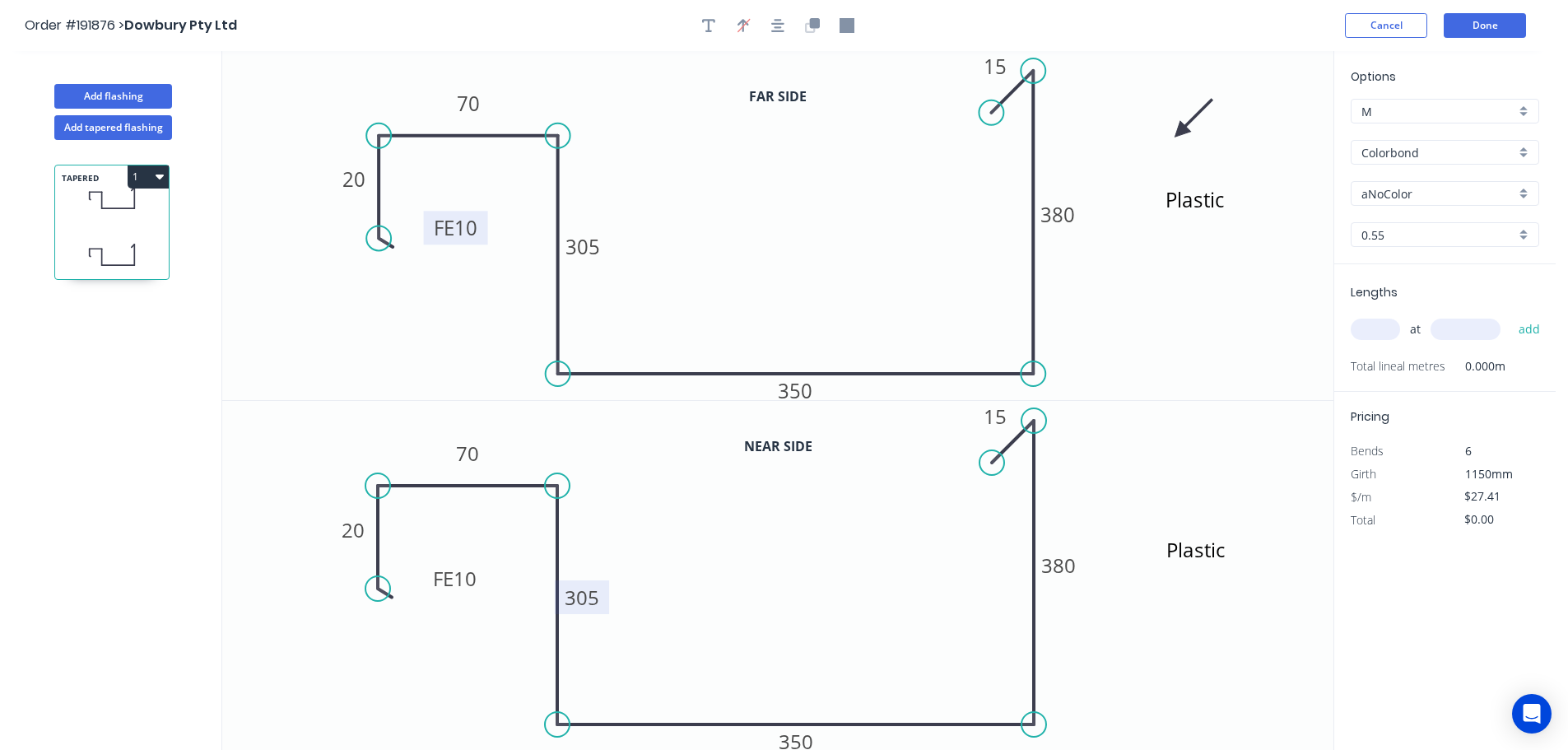
click at [583, 597] on tspan "305" at bounding box center [582, 597] width 34 height 27
type input "$28.78"
click at [1064, 566] on tspan "380" at bounding box center [1058, 565] width 34 height 27
click at [1379, 153] on input "Colorbond" at bounding box center [1439, 152] width 154 height 17
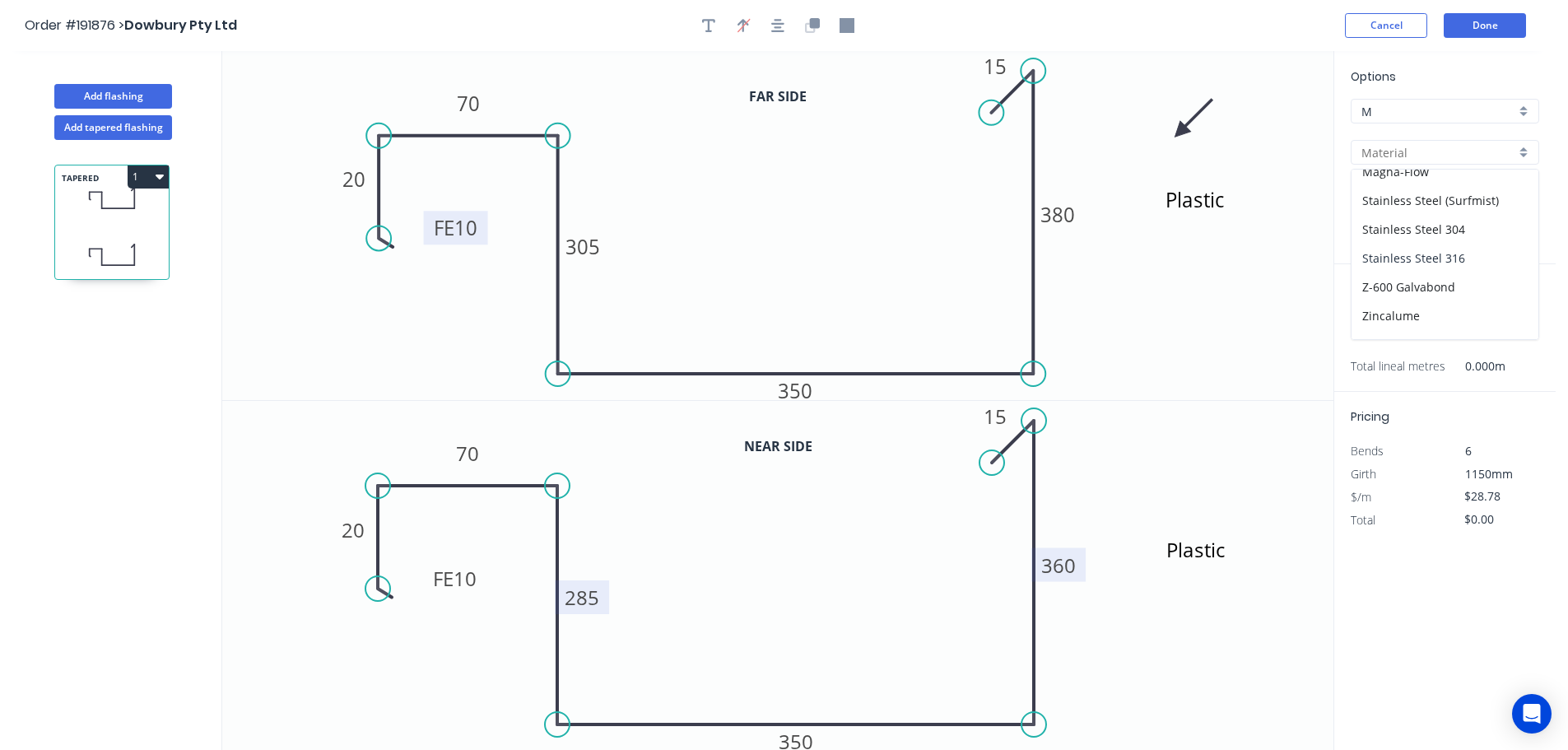
click at [1399, 259] on div "Stainless Steel 316" at bounding box center [1444, 258] width 187 height 29
type input "Stainless Steel 316"
type input "2B"
type input "$90.31"
click at [1374, 333] on input "text" at bounding box center [1375, 330] width 50 height 21
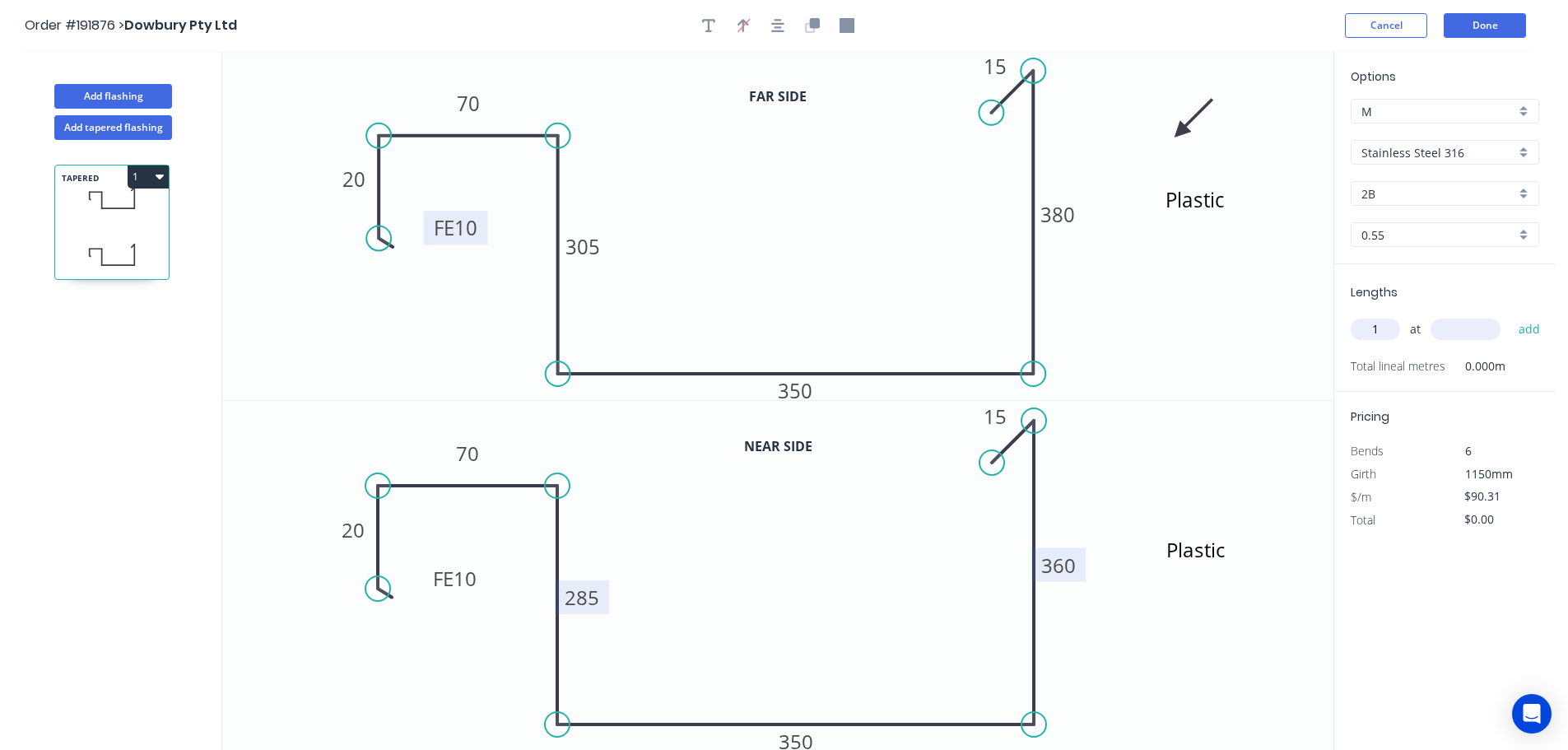
type input "1"
type input "5500"
click at [1511, 315] on button "add" at bounding box center [1530, 329] width 38 height 28
type input "$496.71"
click at [1486, 31] on button "Done" at bounding box center [1486, 26] width 82 height 25
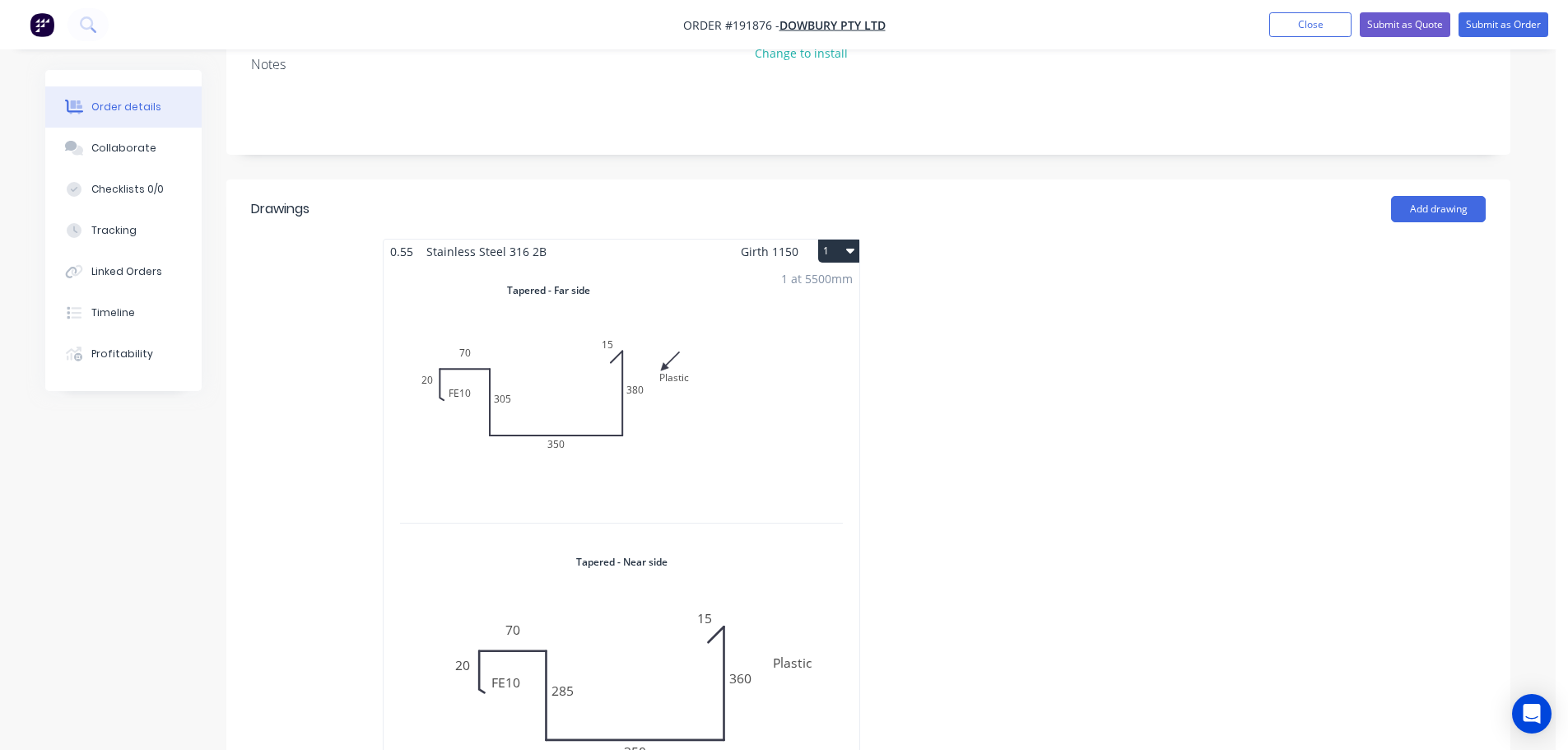
scroll to position [330, 0]
click at [1517, 23] on button "Submit as Order" at bounding box center [1504, 25] width 90 height 25
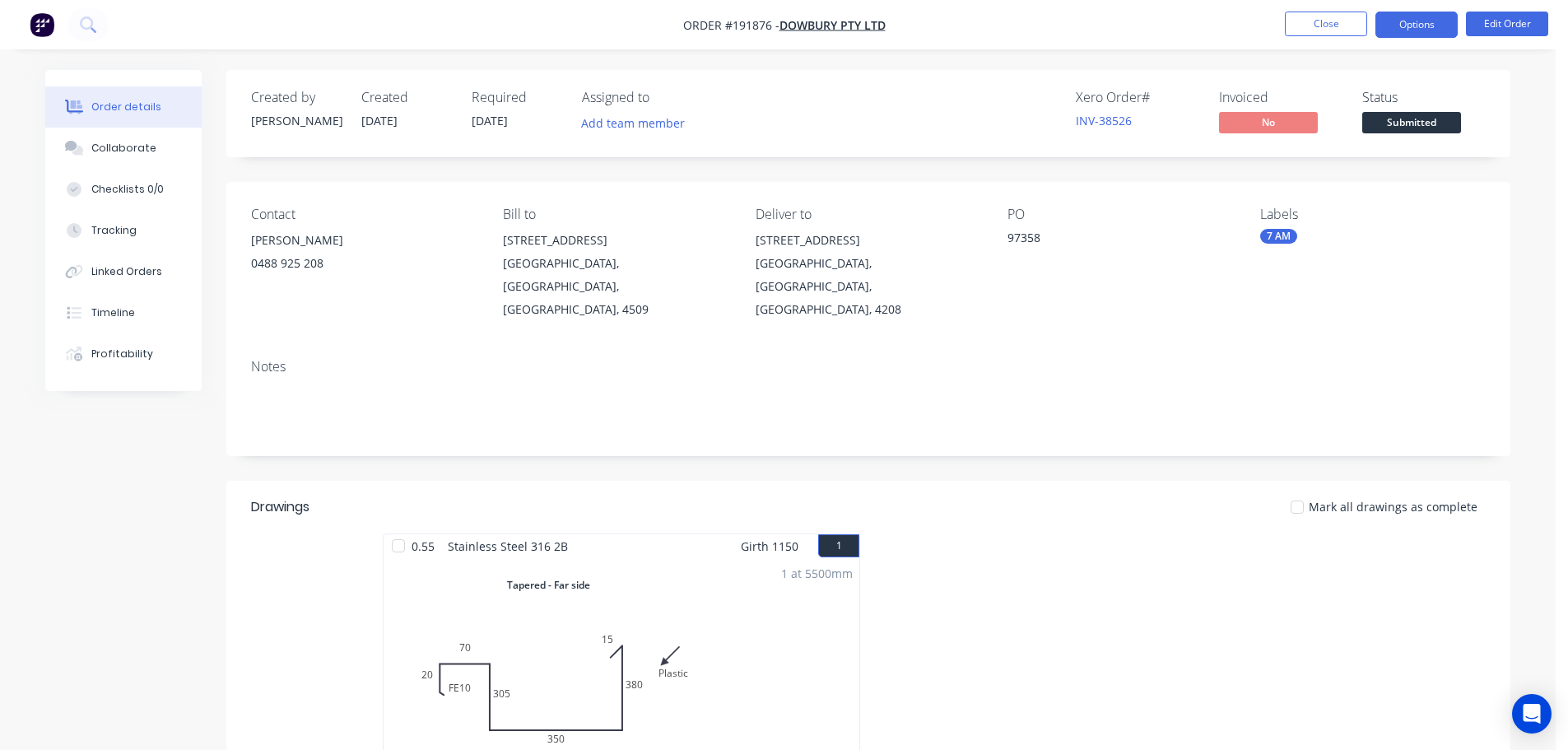
click at [1403, 23] on button "Options" at bounding box center [1417, 25] width 82 height 27
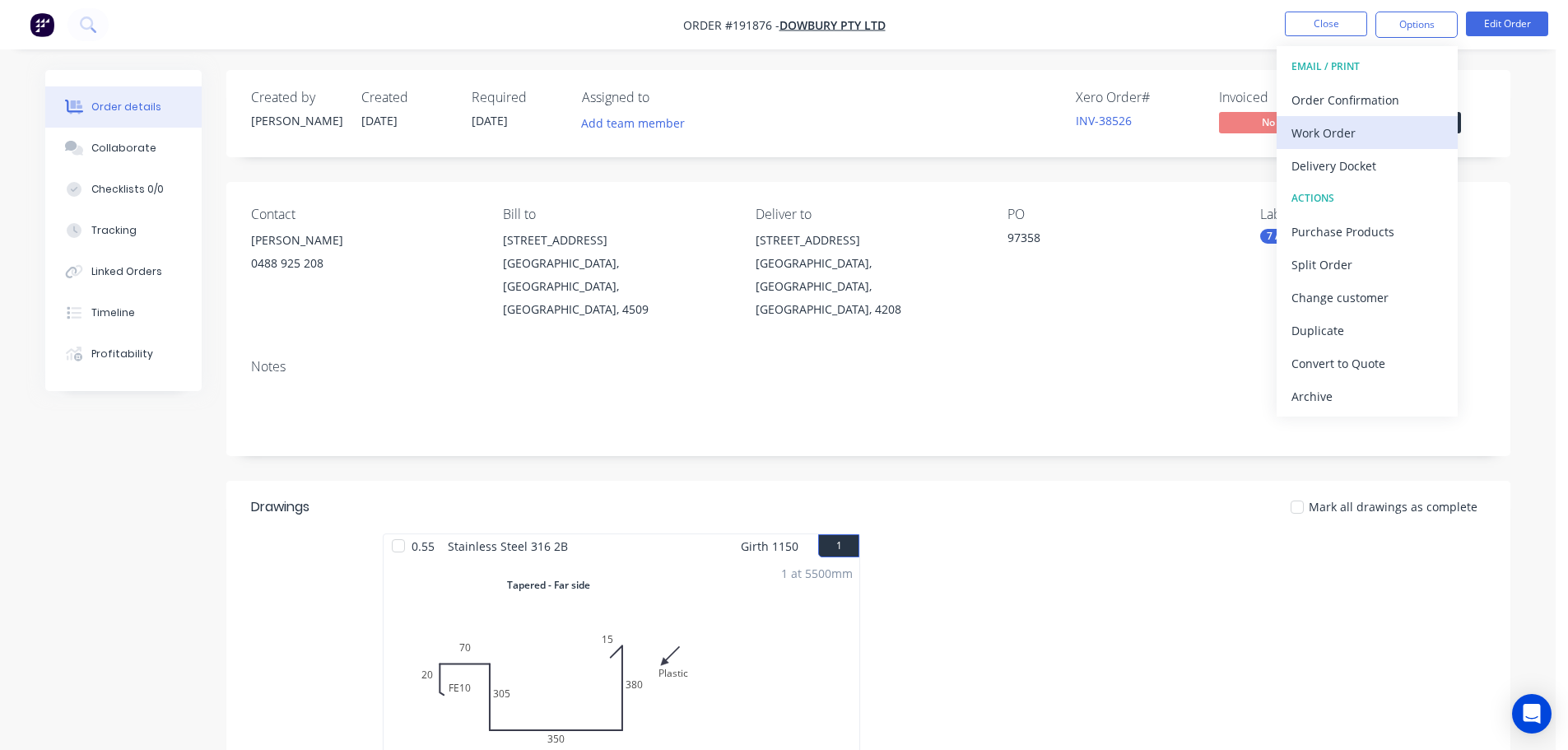
click at [1301, 134] on div "Work Order" at bounding box center [1368, 132] width 151 height 24
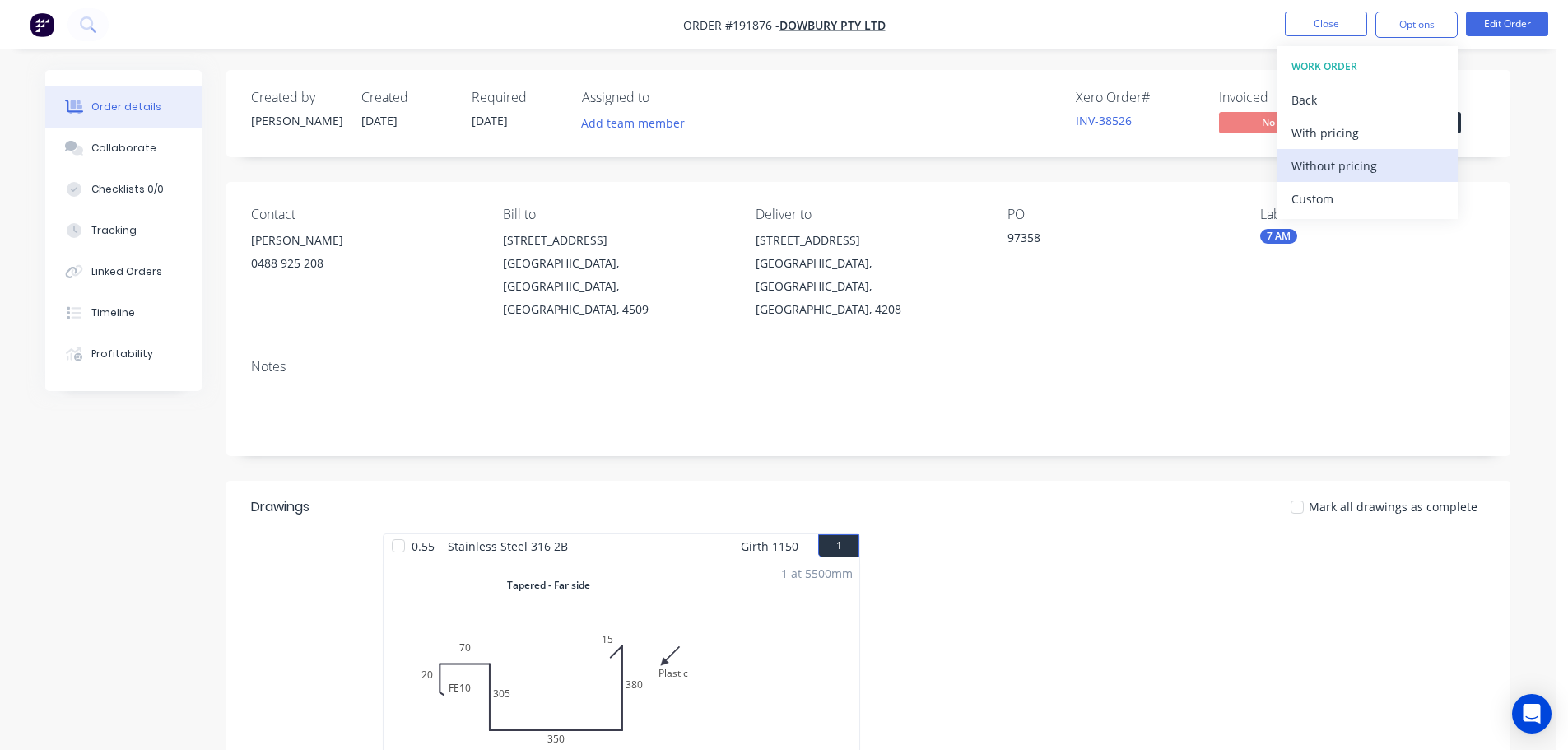
click at [1333, 163] on div "Without pricing" at bounding box center [1368, 166] width 151 height 24
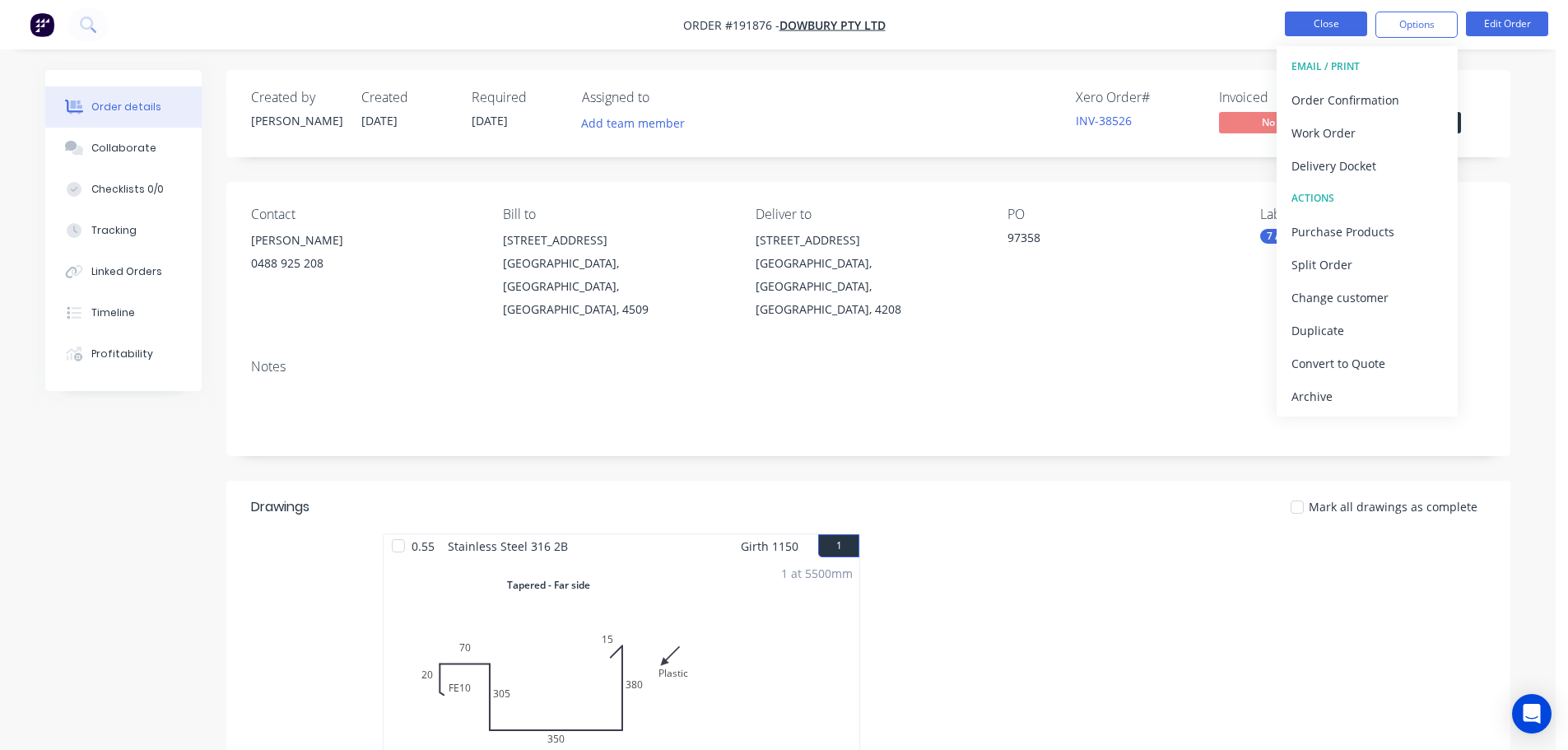
click at [1320, 23] on button "Close" at bounding box center [1327, 24] width 82 height 25
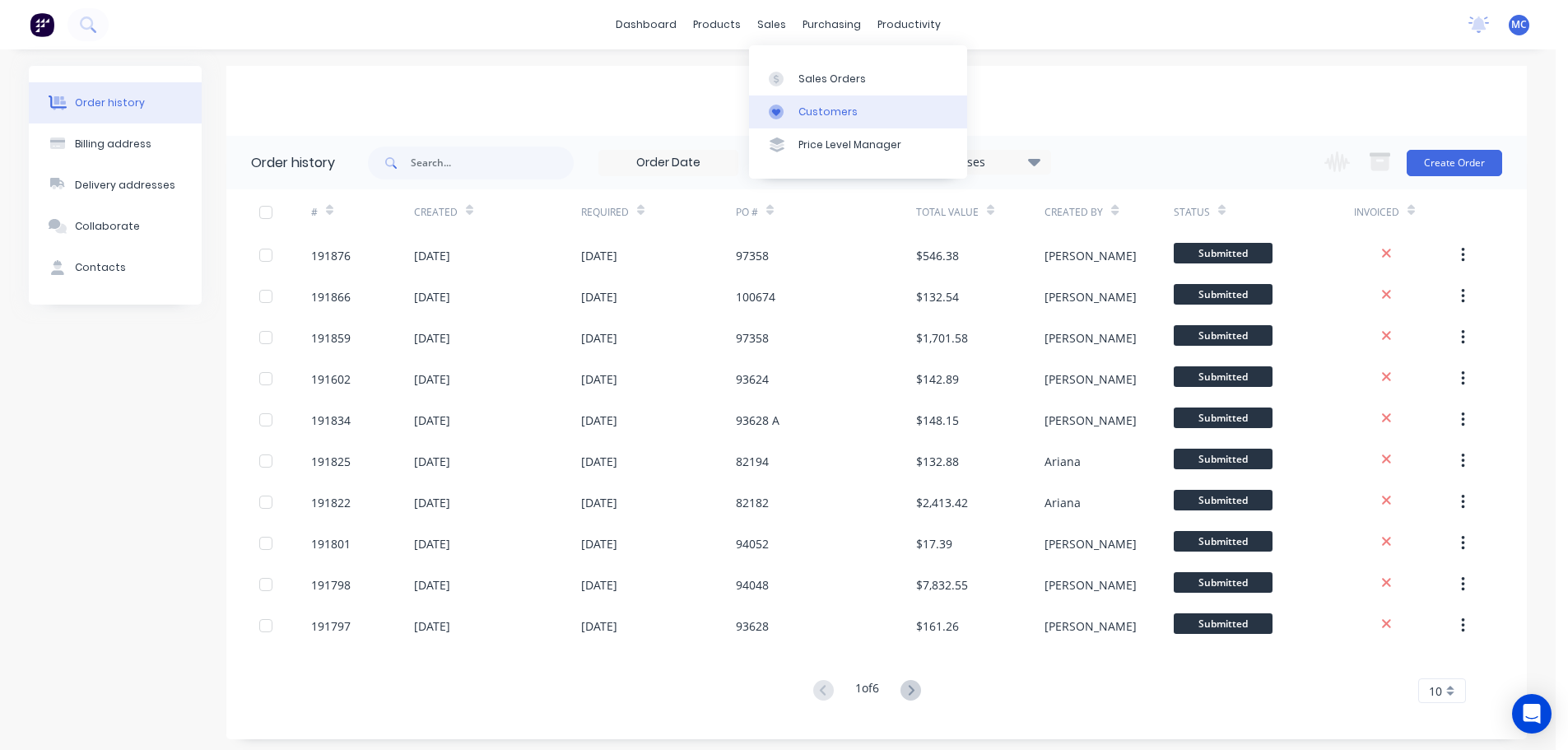
click at [826, 119] on div "Customers" at bounding box center [829, 111] width 59 height 14
